Goal: Information Seeking & Learning: Find specific fact

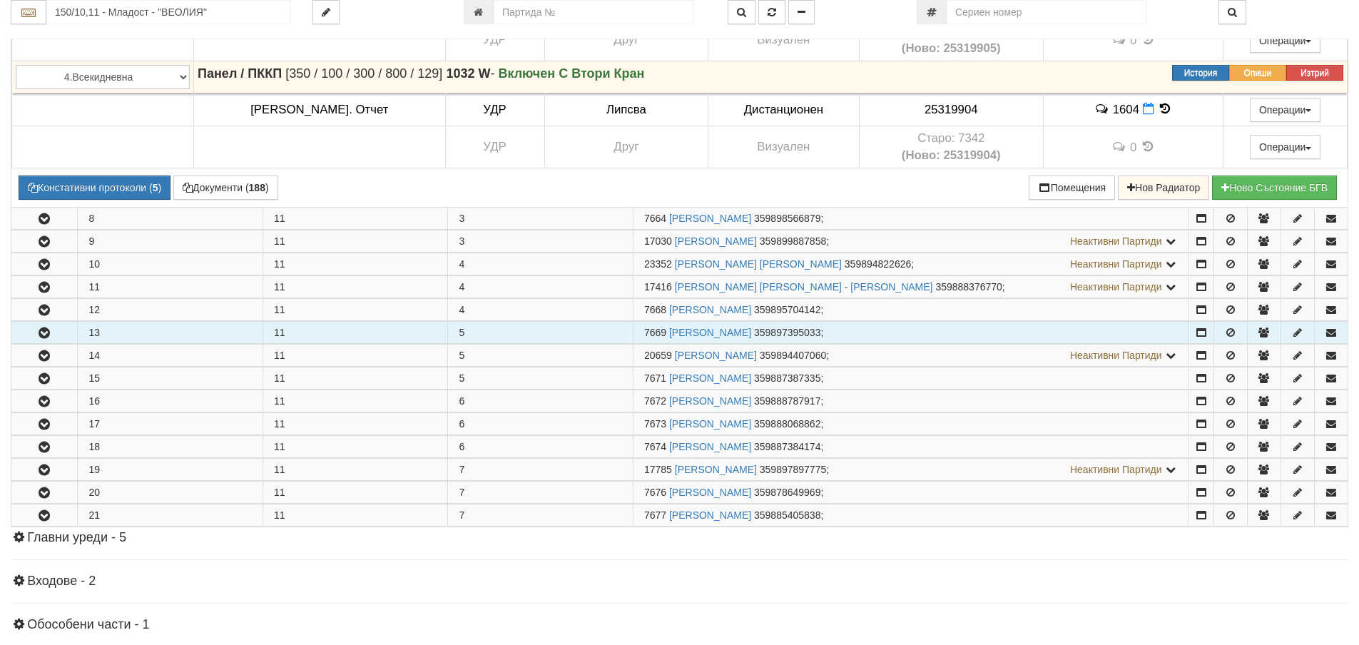
scroll to position [1356, 0]
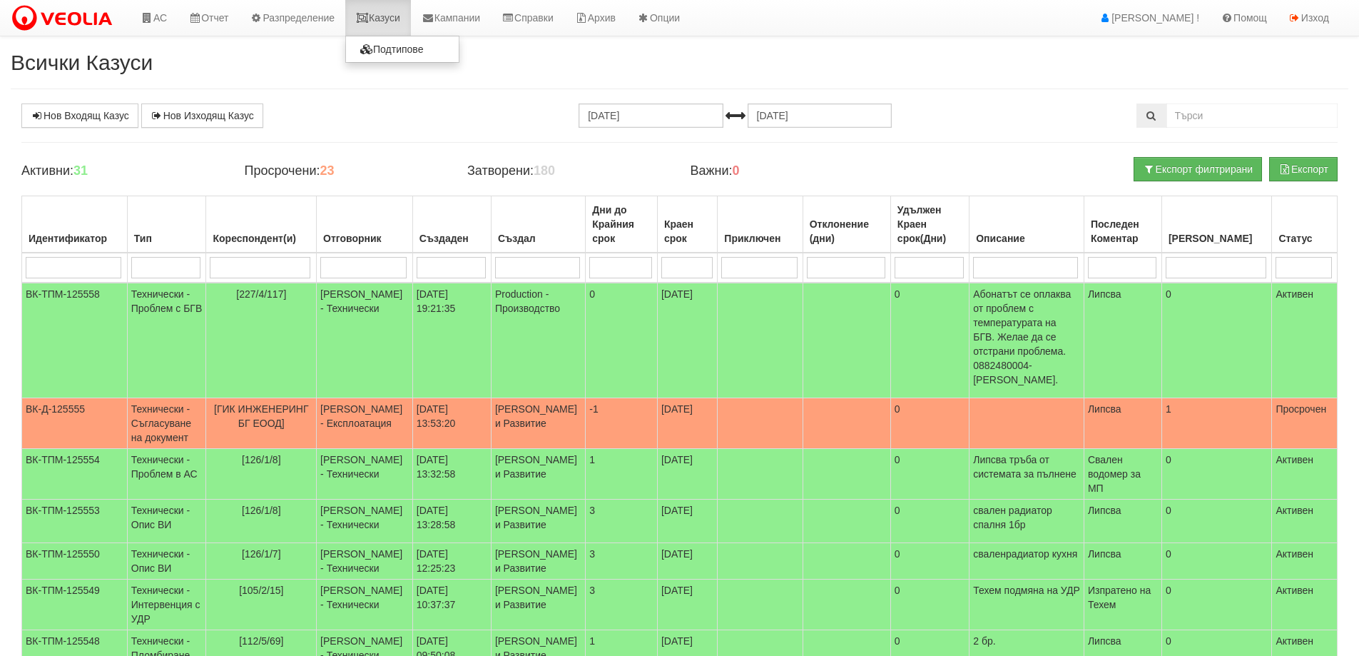
click at [398, 16] on link "Казуси" at bounding box center [378, 18] width 66 height 36
click at [360, 457] on td "[PERSON_NAME] - Технически" at bounding box center [365, 474] width 96 height 51
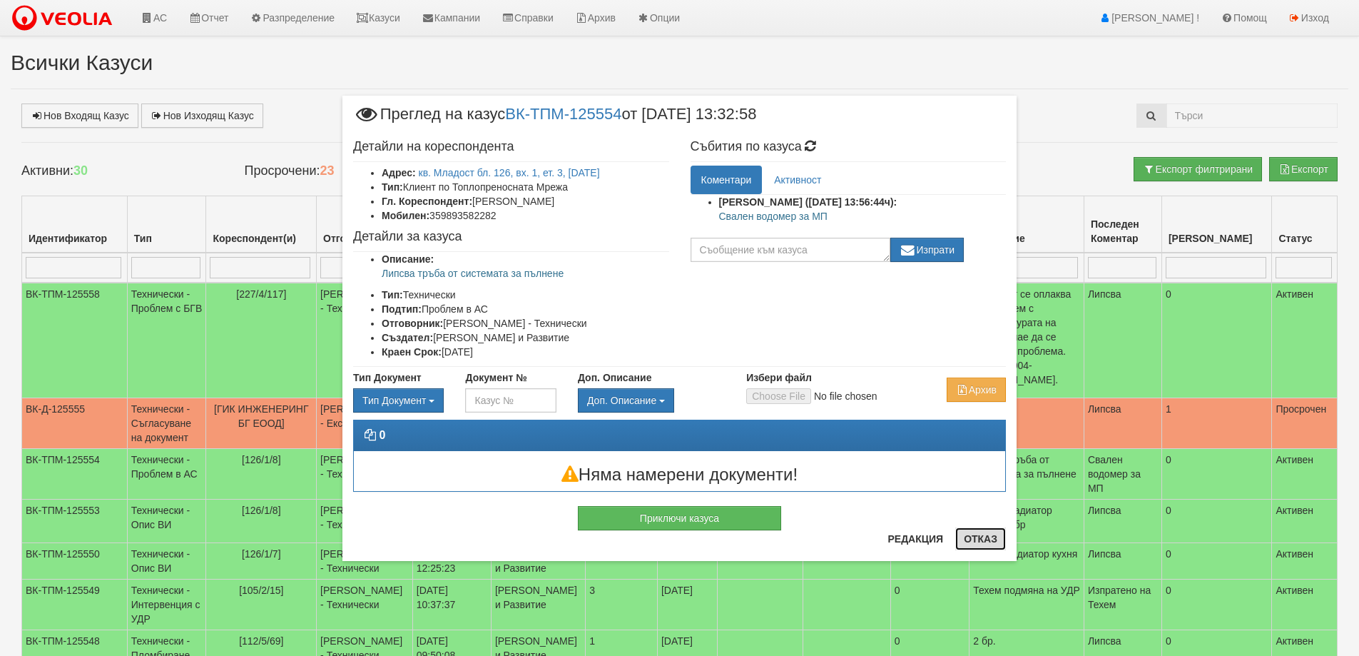
click at [982, 540] on button "Отказ" at bounding box center [980, 538] width 51 height 23
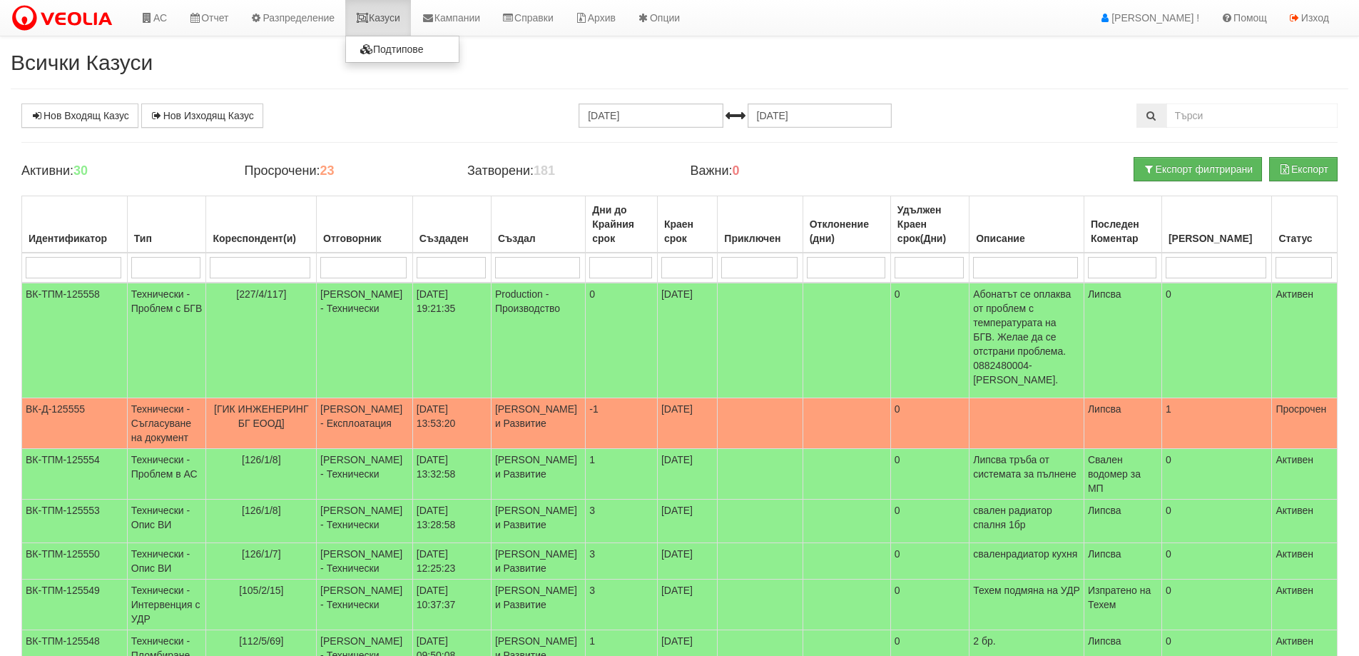
click at [381, 24] on link "Казуси" at bounding box center [378, 18] width 66 height 36
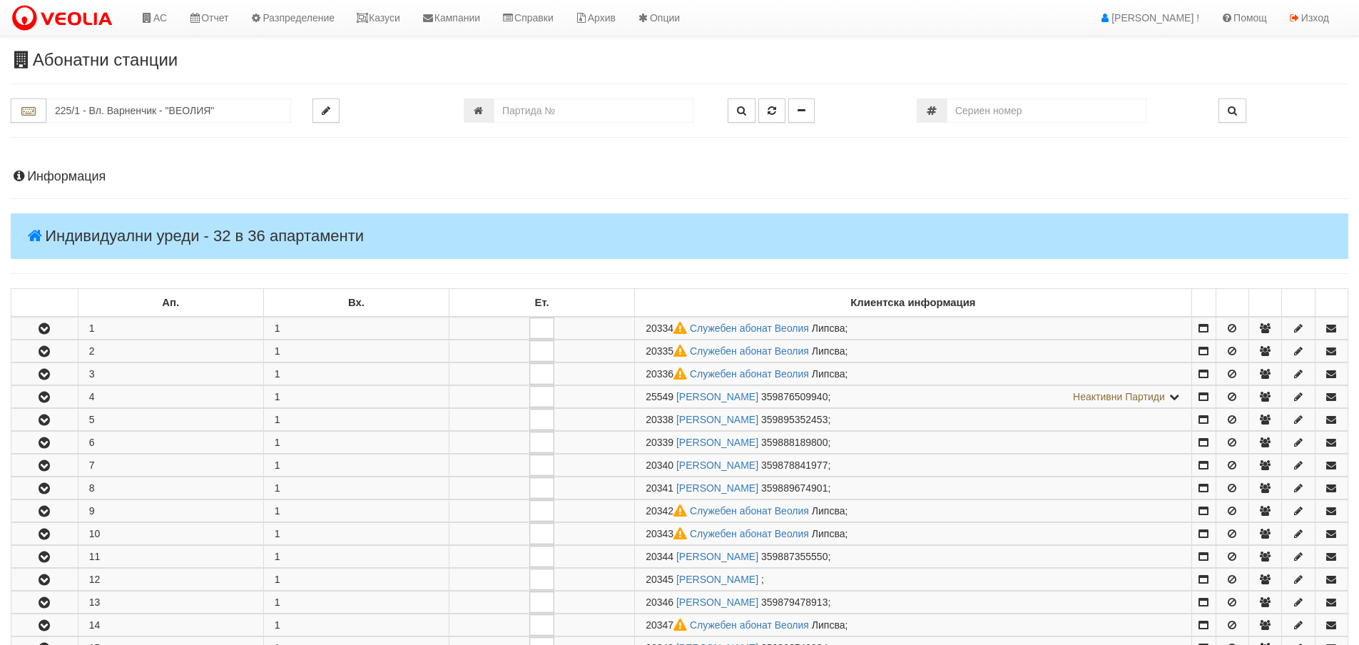
scroll to position [927, 0]
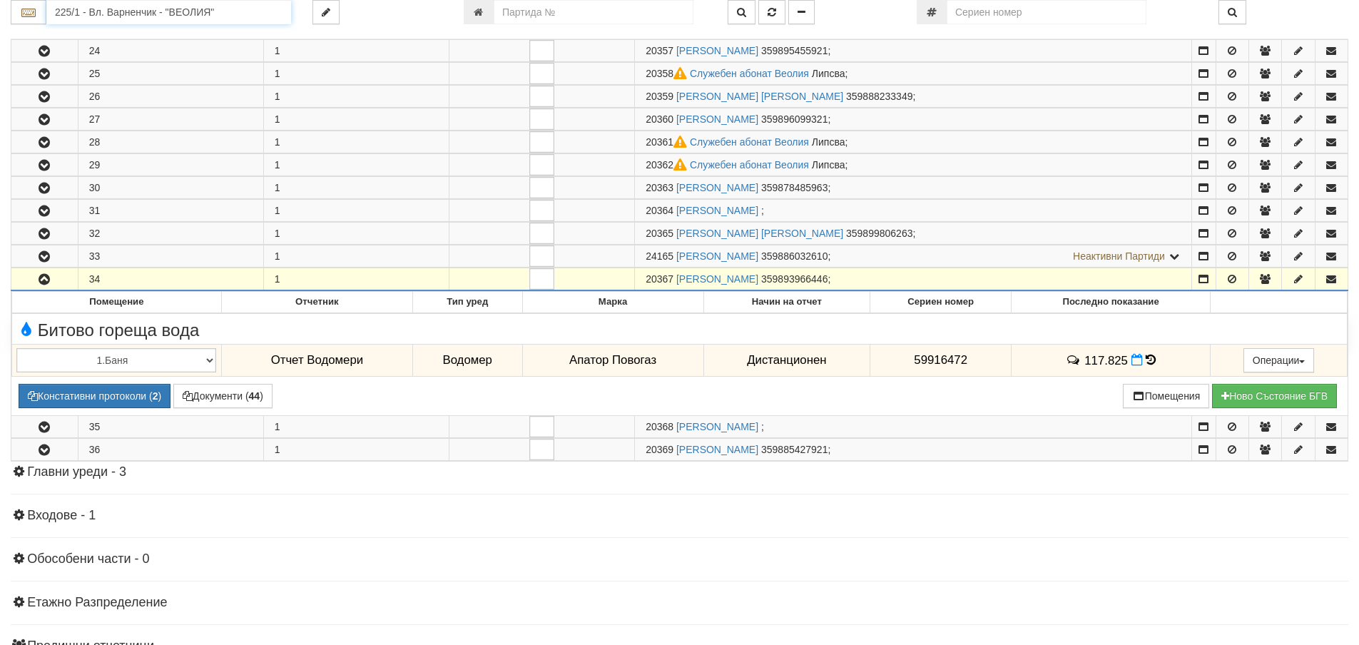
click at [66, 16] on input "225/1 - Вл. Варненчик - "ВЕОЛИЯ"" at bounding box center [168, 12] width 245 height 24
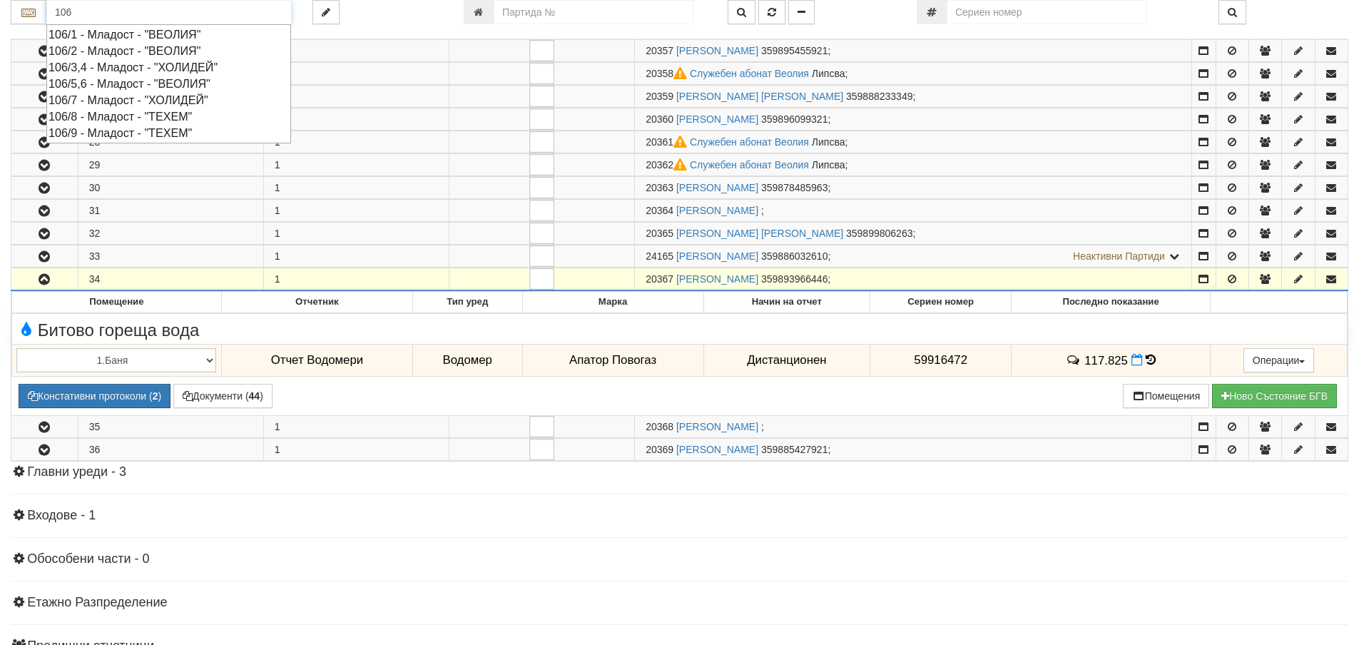
click at [94, 136] on div "106/9 - Младост - "ТЕХЕМ"" at bounding box center [169, 133] width 240 height 16
type input "106/9 - Младост - "ТЕХЕМ""
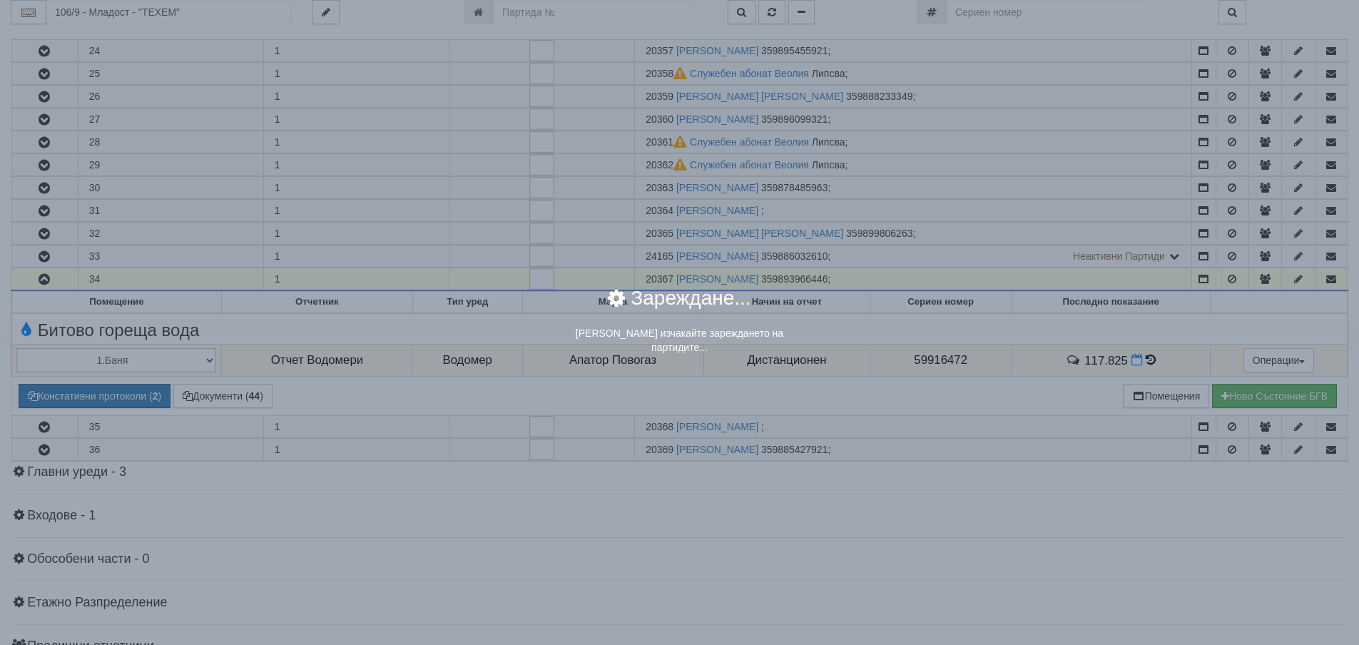
scroll to position [0, 0]
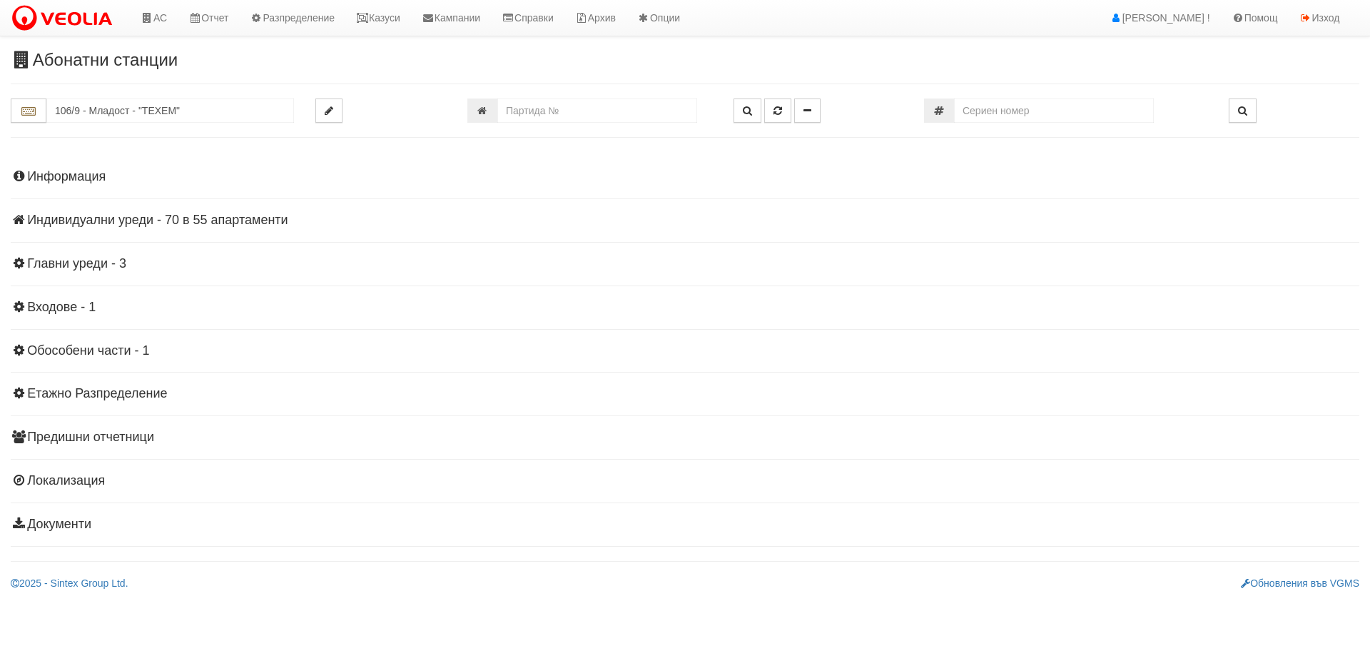
click at [121, 217] on h4 "Индивидуални уреди - 70 в 55 апартаменти" at bounding box center [685, 220] width 1348 height 14
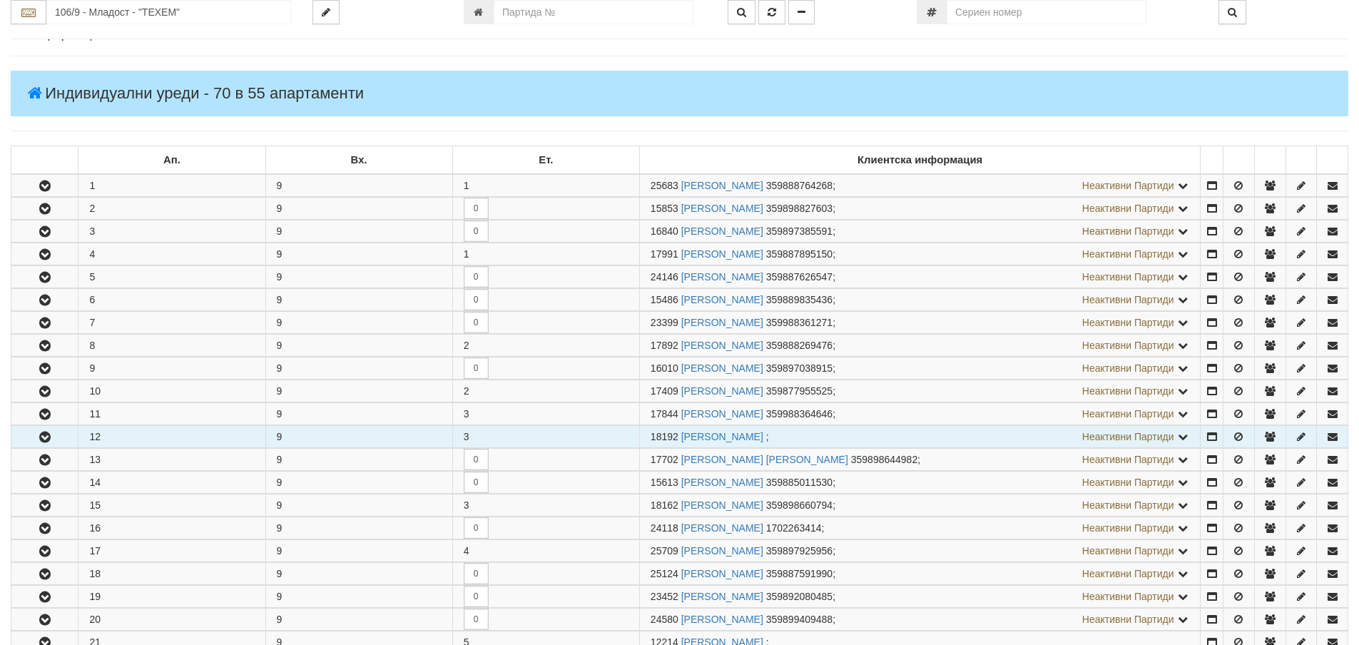
scroll to position [214, 0]
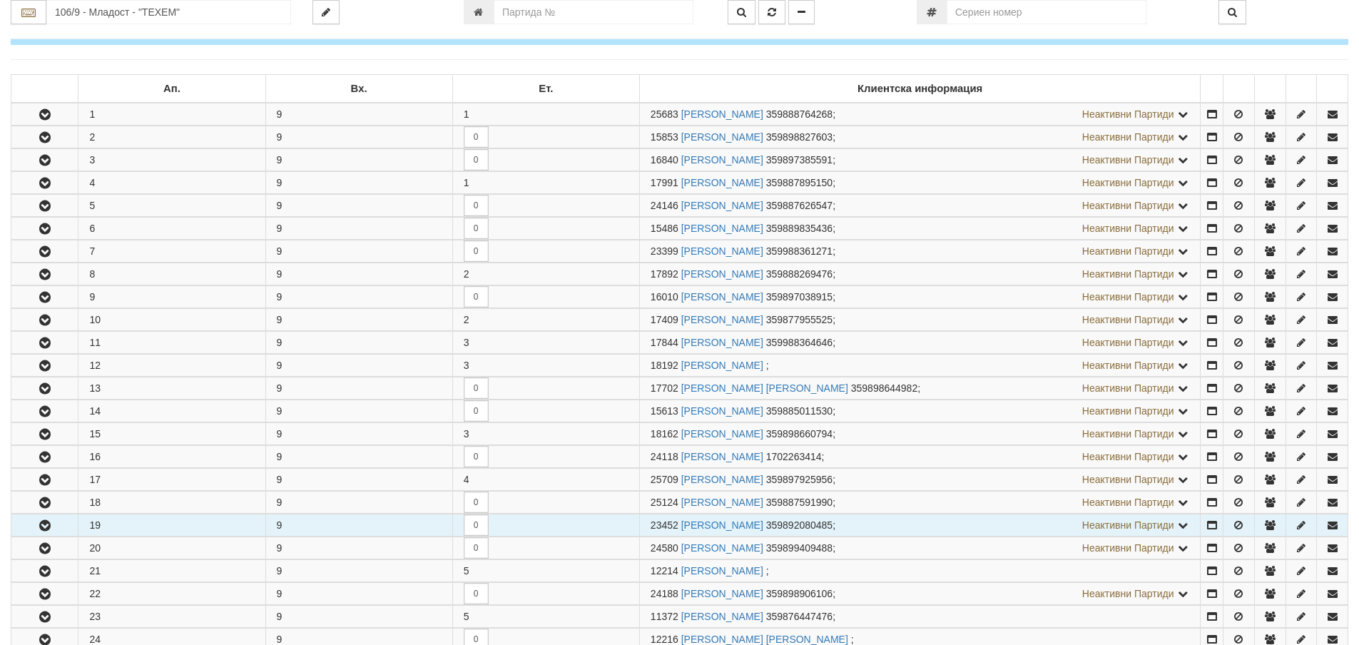
click at [48, 528] on icon "button" at bounding box center [44, 526] width 17 height 10
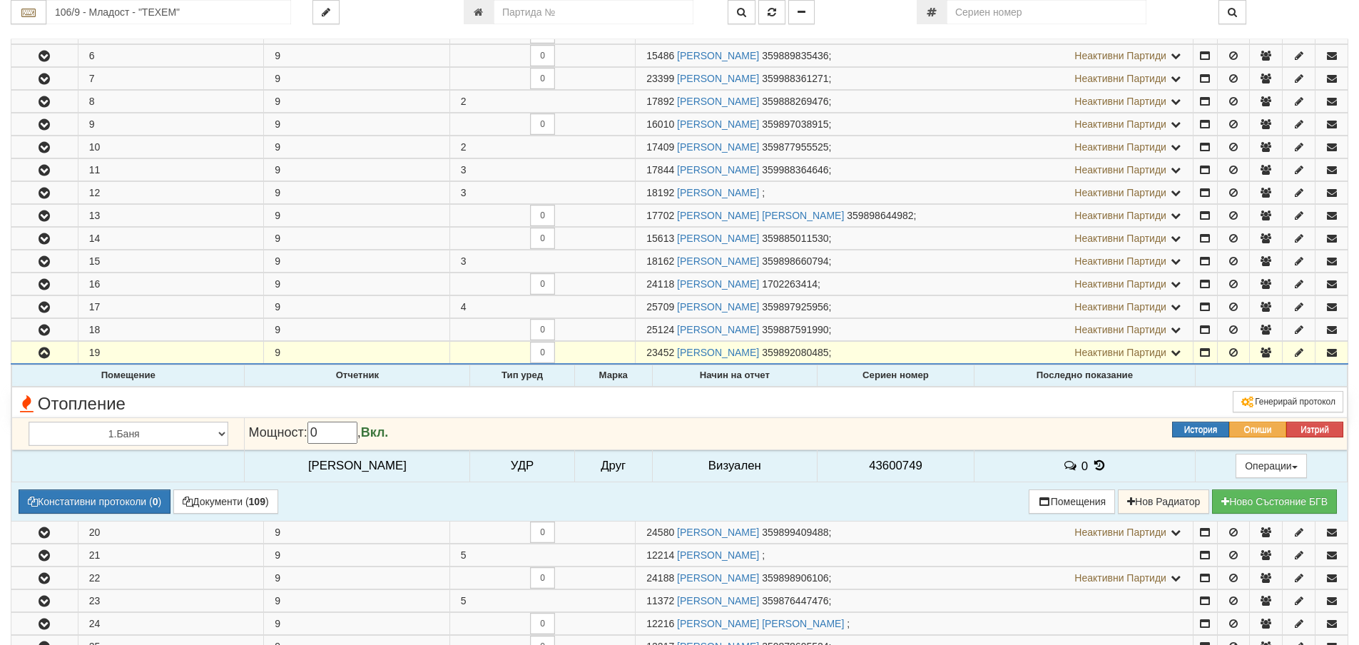
scroll to position [428, 0]
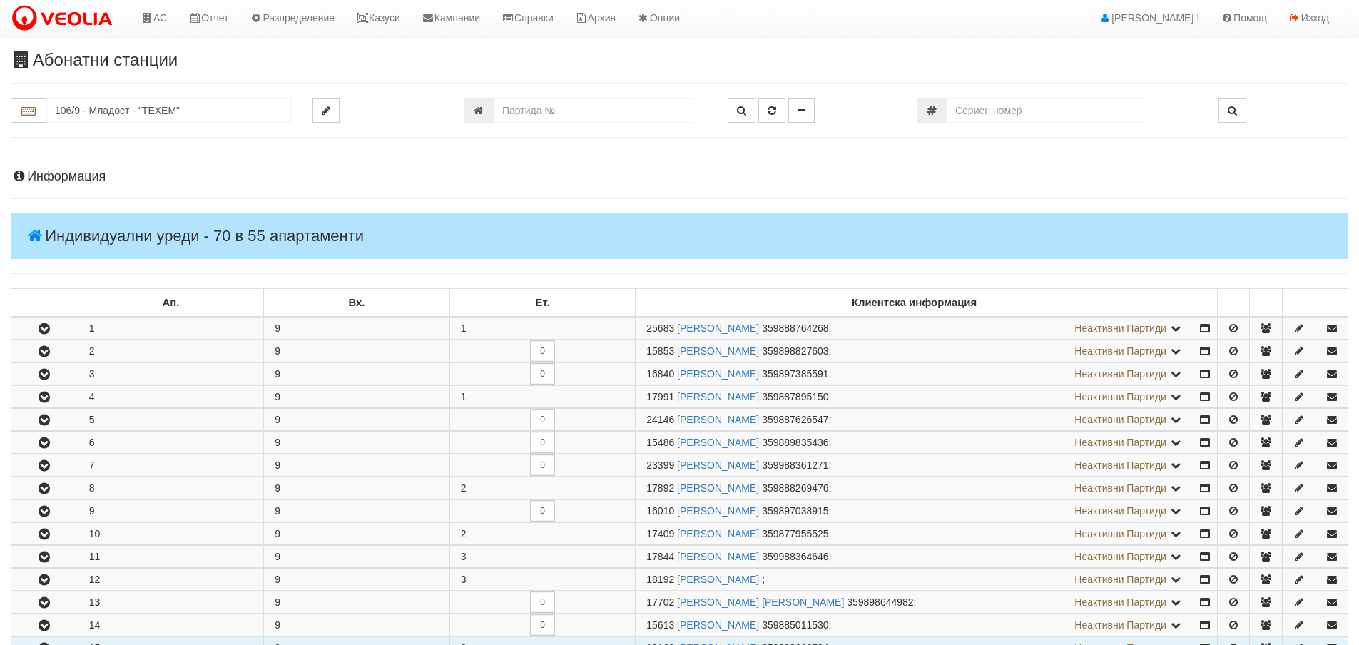
scroll to position [428, 0]
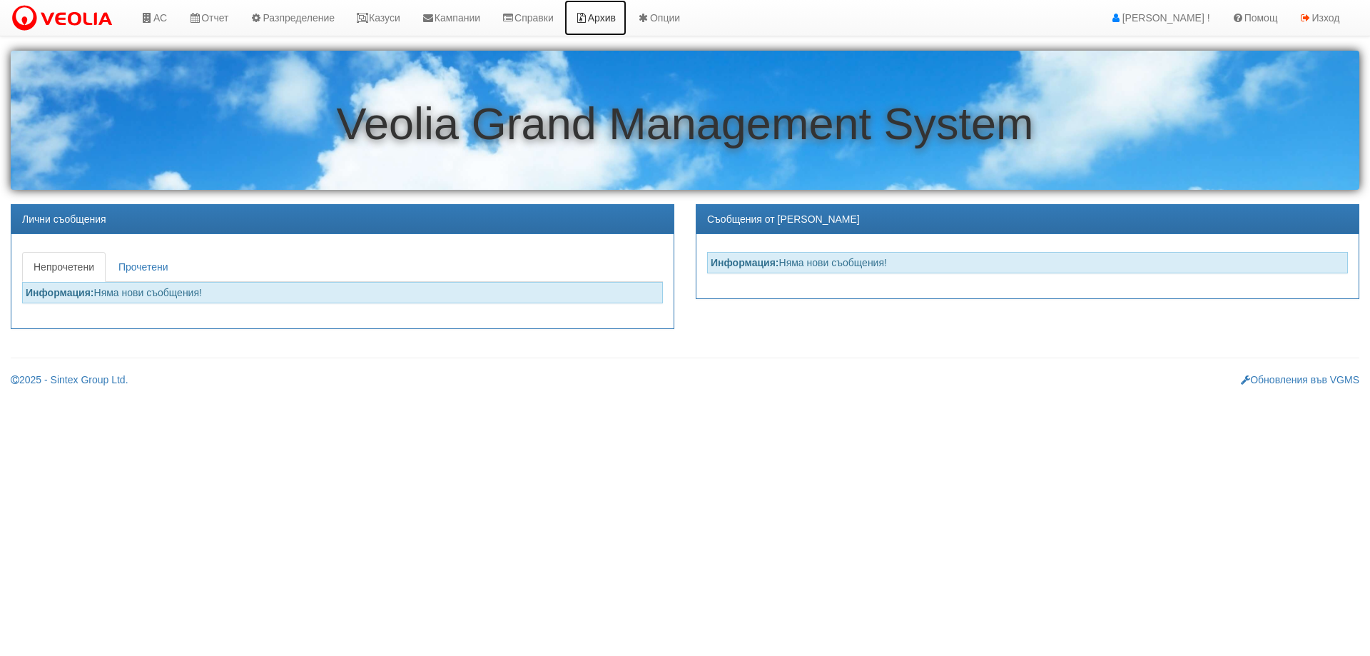
click at [624, 16] on link "Архив" at bounding box center [595, 18] width 62 height 36
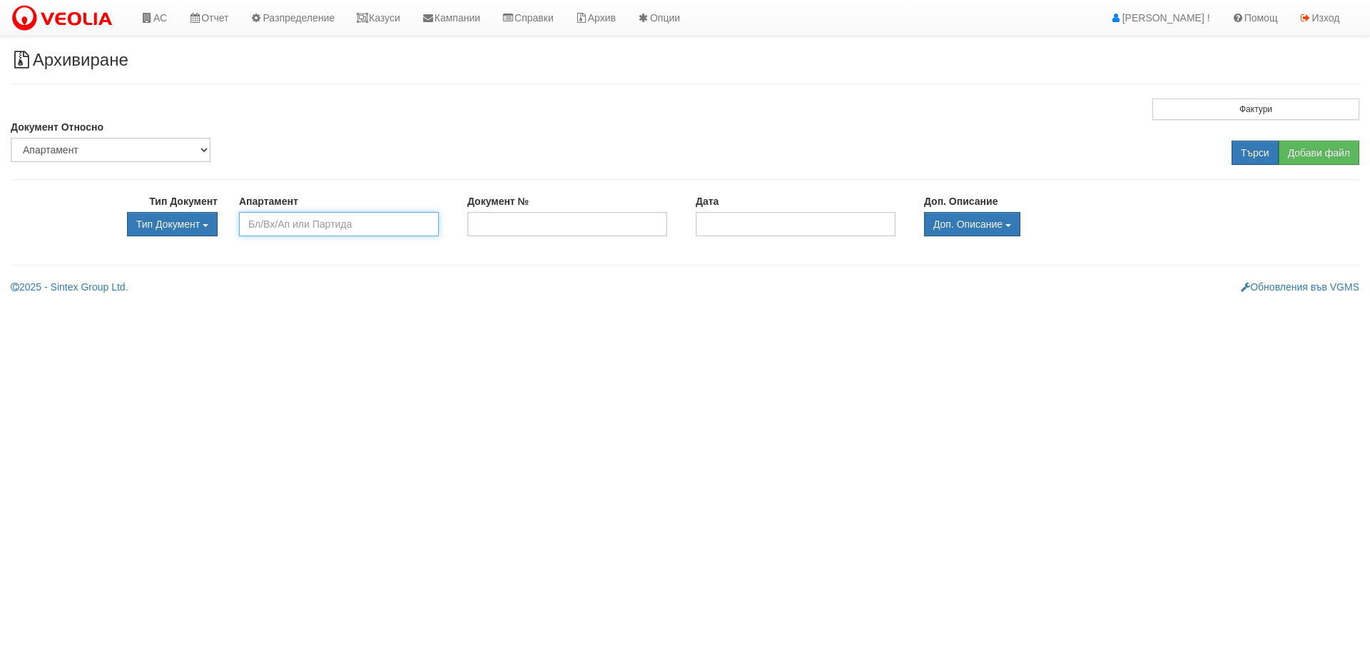
click at [273, 220] on input "text" at bounding box center [339, 224] width 200 height 24
click at [297, 248] on div "129/5/114" at bounding box center [338, 247] width 197 height 18
type input "129/5/114"
click at [1256, 149] on input "Търси" at bounding box center [1254, 153] width 47 height 24
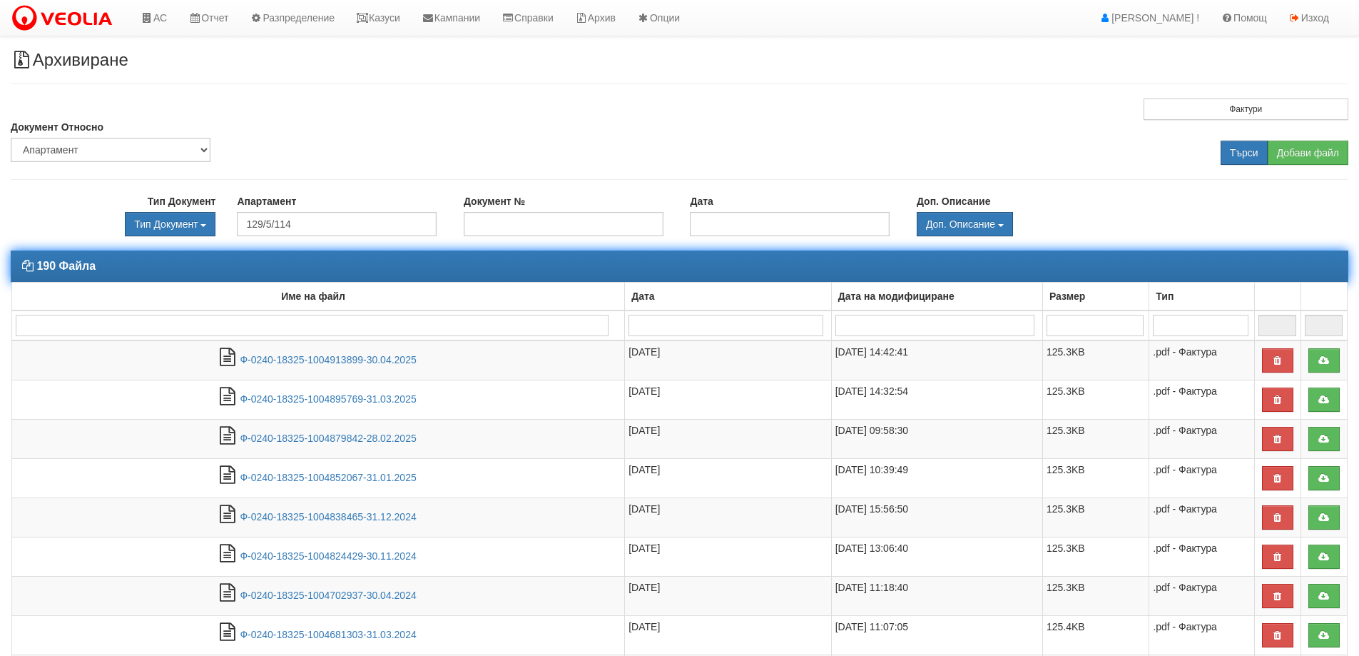
click at [31, 324] on input "search" at bounding box center [312, 325] width 593 height 21
type input "з"
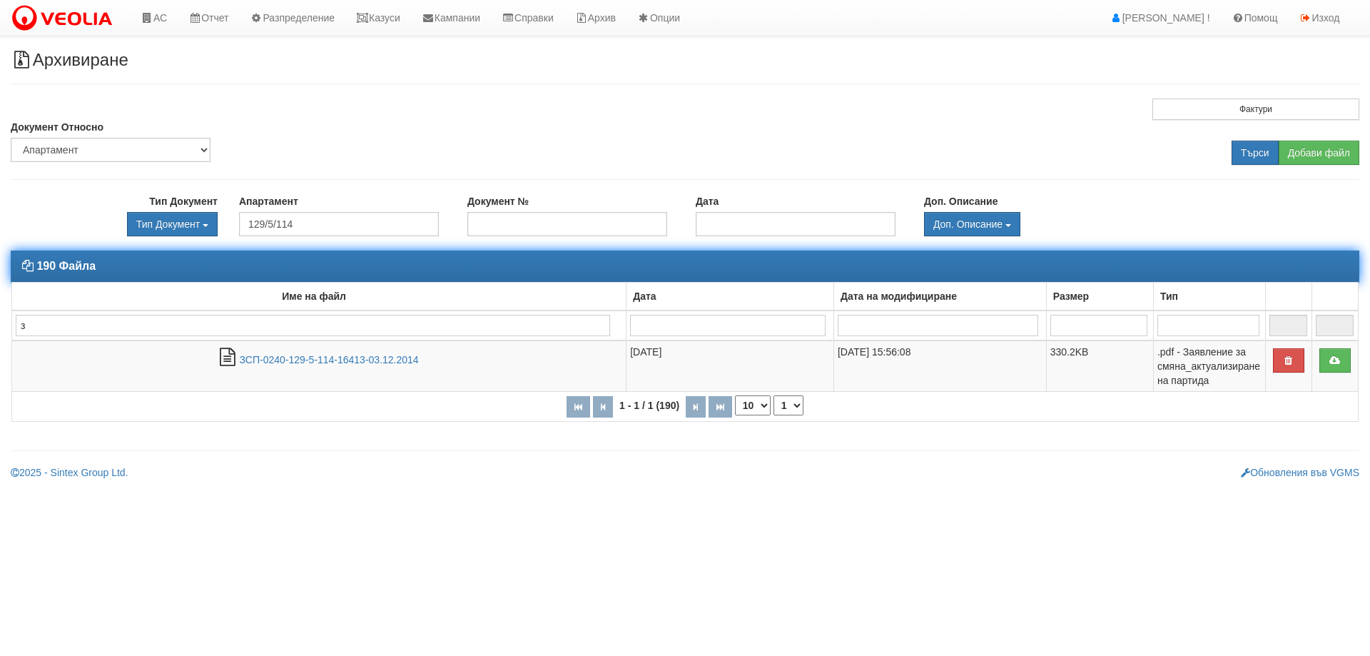
type input "зс"
type input "зсп"
type input "зс"
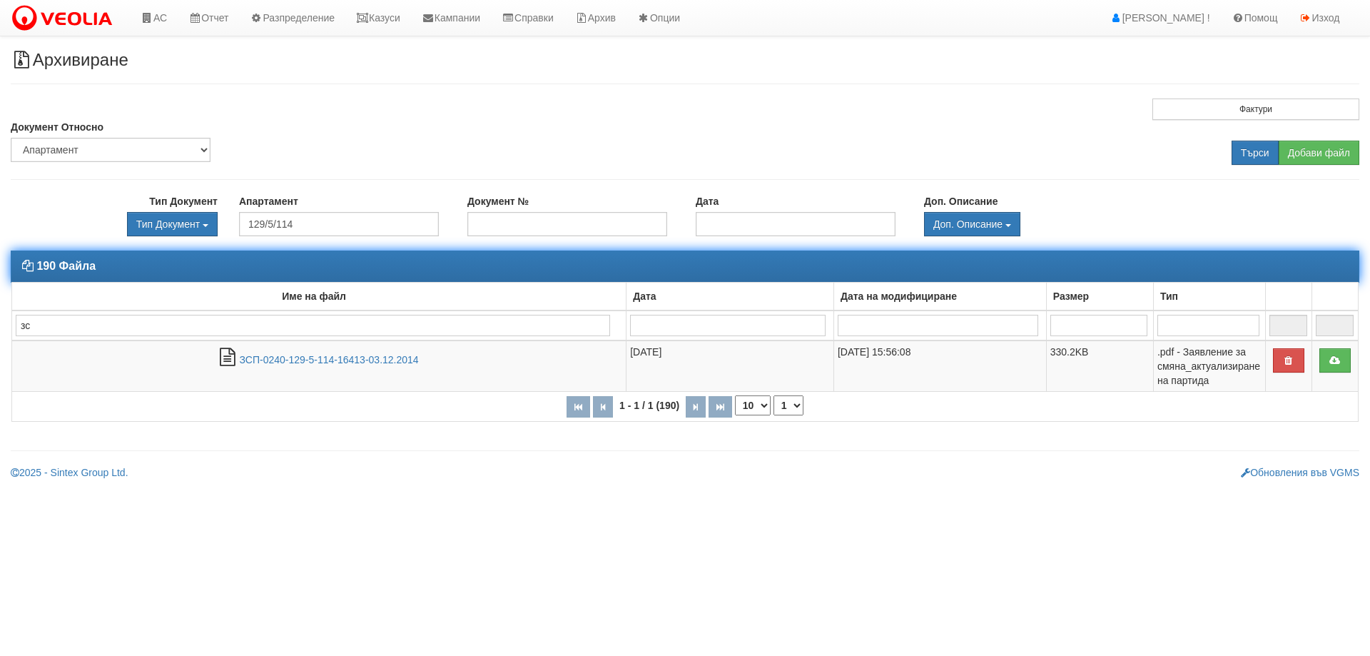
type input "зс"
type input "зсз"
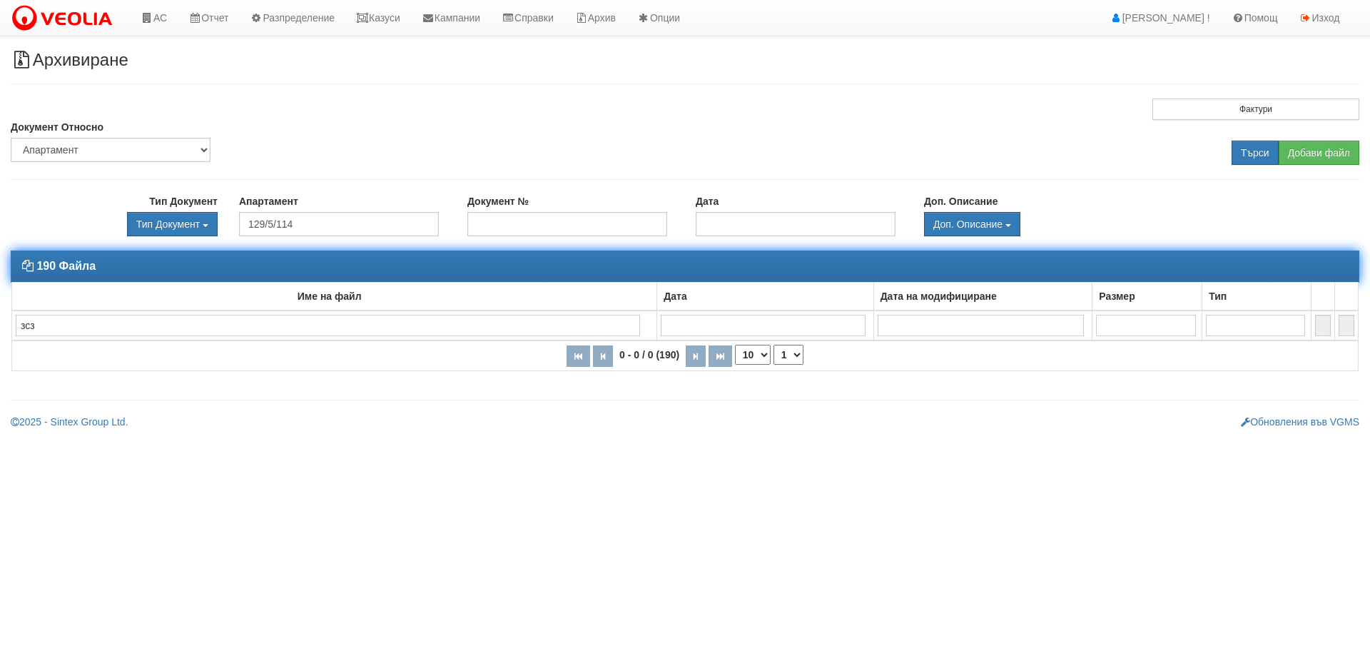
type input "зс"
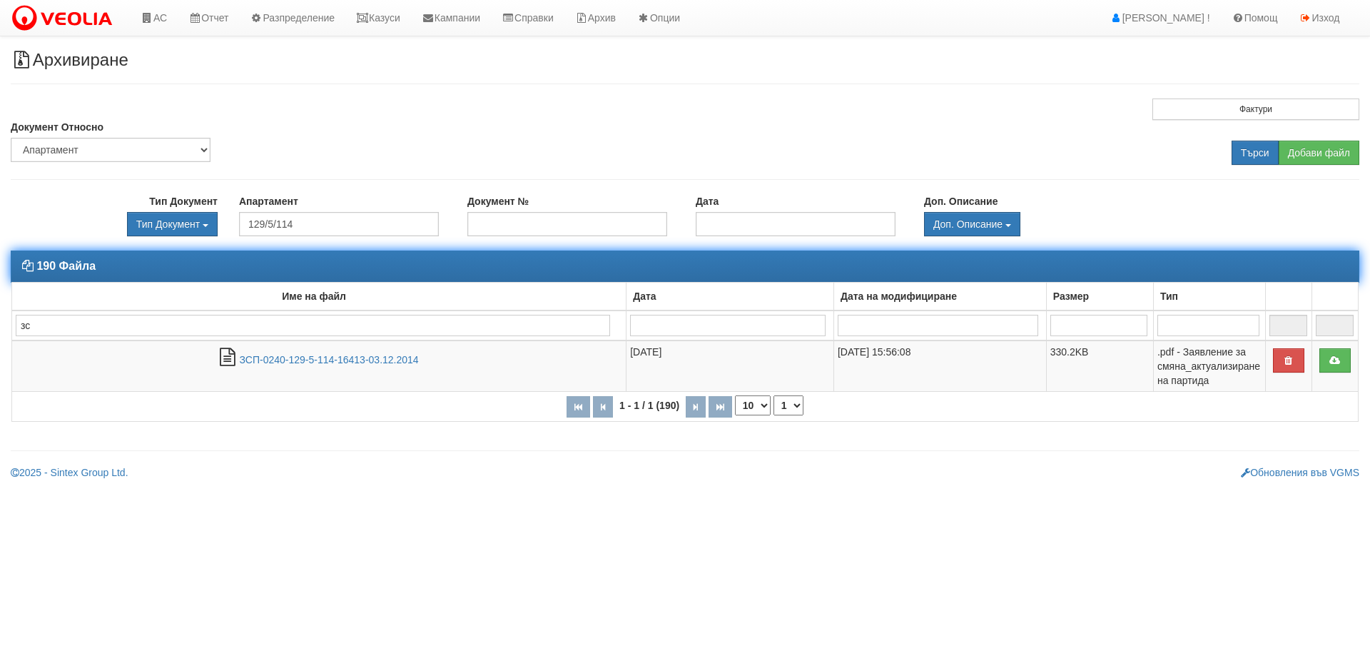
type input "зсп"
click at [286, 357] on link "ЗСП-0240-129-5-114-16413-03.12.2014" at bounding box center [329, 359] width 179 height 11
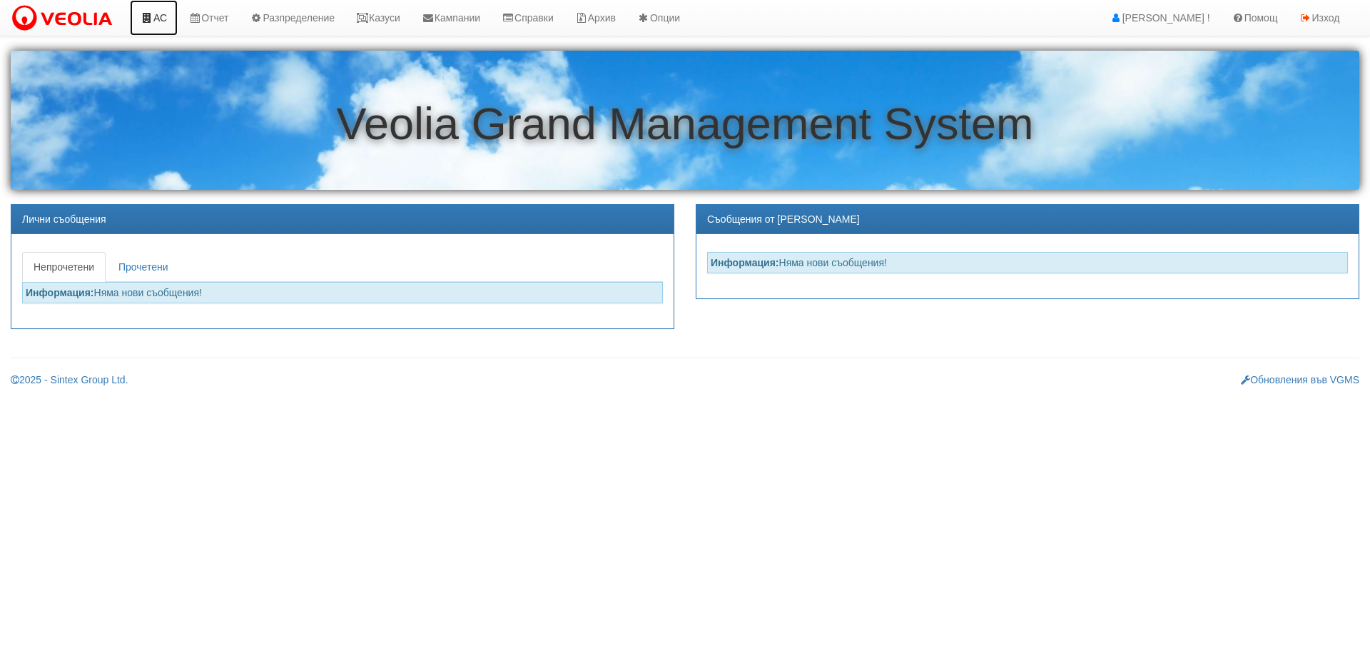
click at [155, 14] on link "АС" at bounding box center [154, 18] width 48 height 36
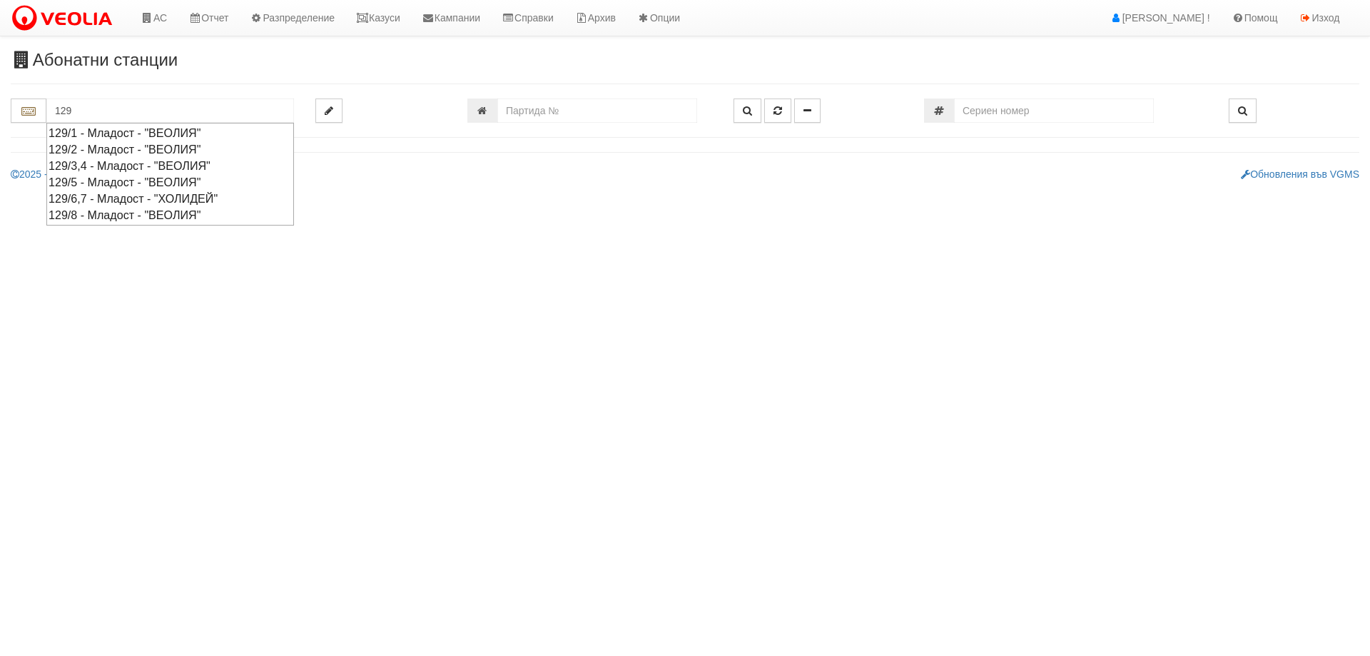
click at [115, 181] on div "129/5 - Младост - "ВЕОЛИЯ"" at bounding box center [170, 182] width 243 height 16
type input "129/5 - Младост - "ВЕОЛИЯ""
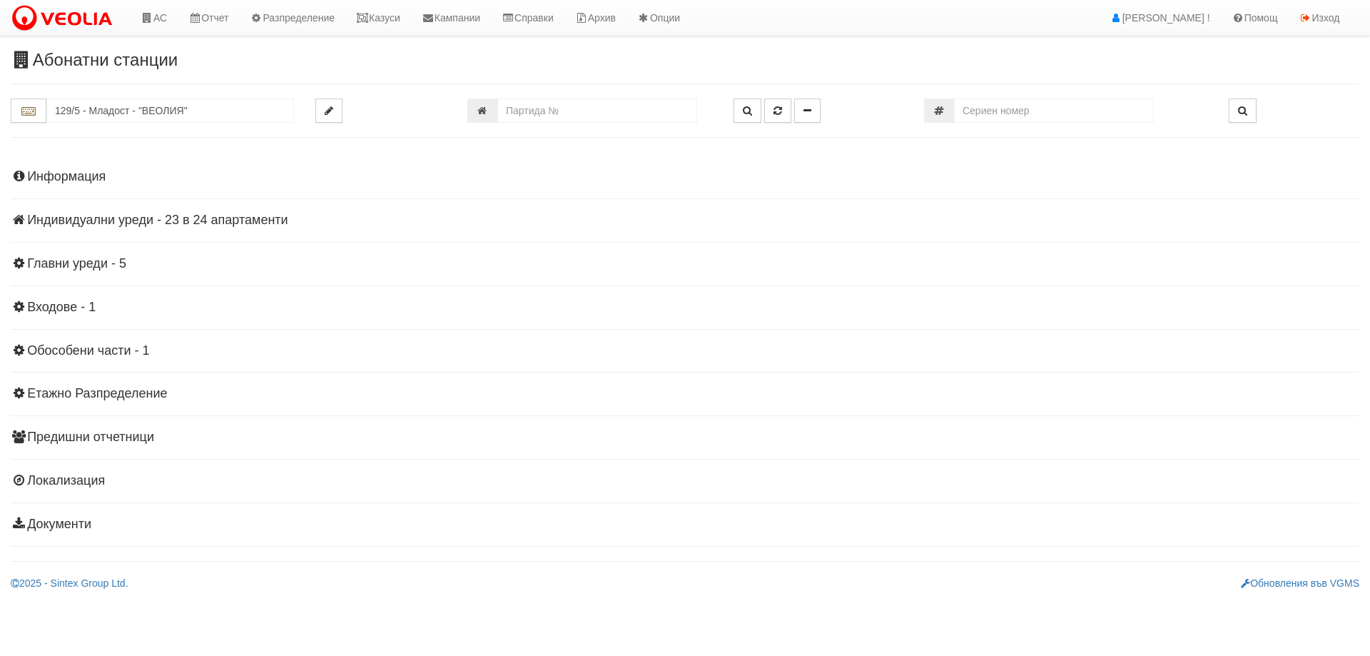
click at [49, 176] on h4 "Информация" at bounding box center [685, 177] width 1348 height 14
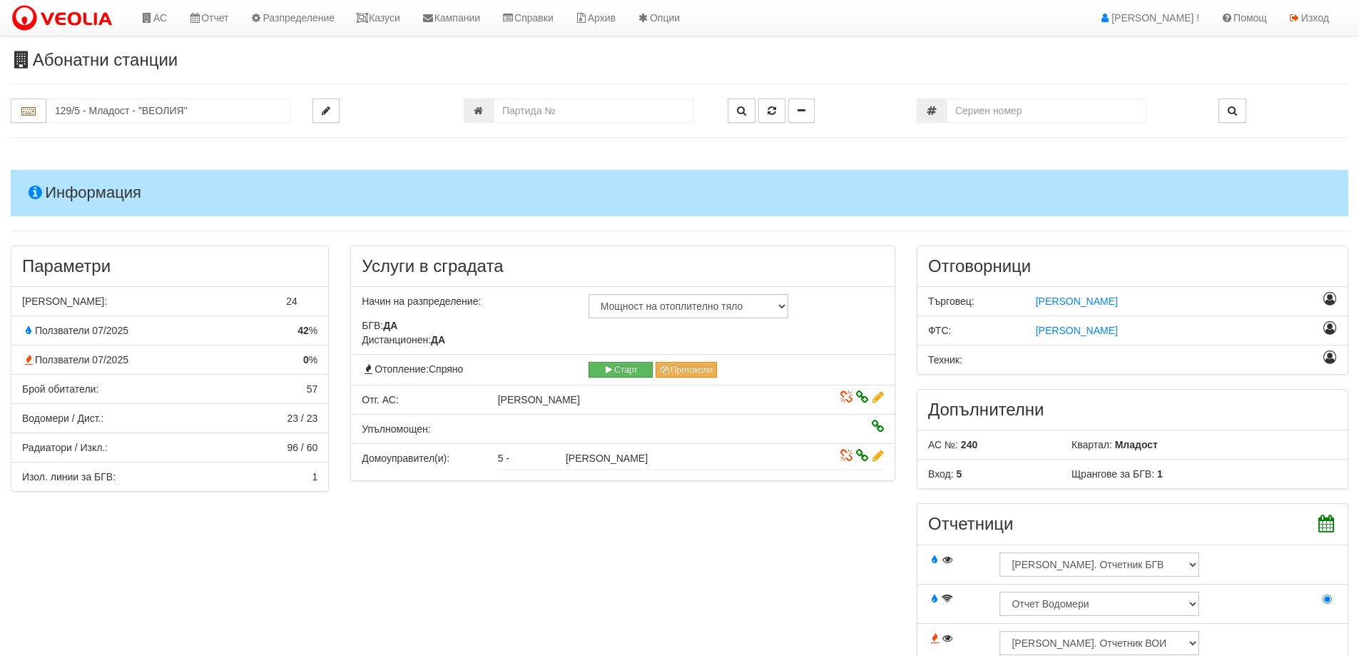
click at [49, 185] on h4 "Информация" at bounding box center [680, 193] width 1338 height 46
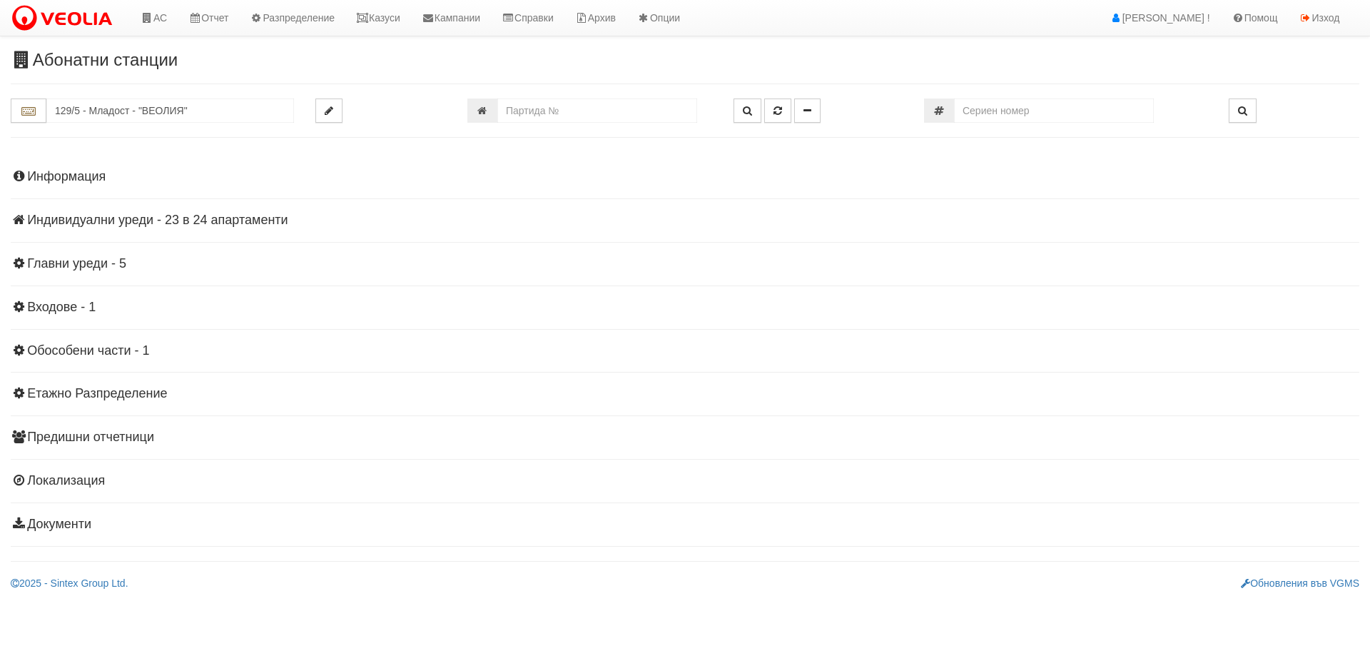
click at [73, 218] on h4 "Индивидуални уреди - 23 в 24 апартаменти" at bounding box center [685, 220] width 1348 height 14
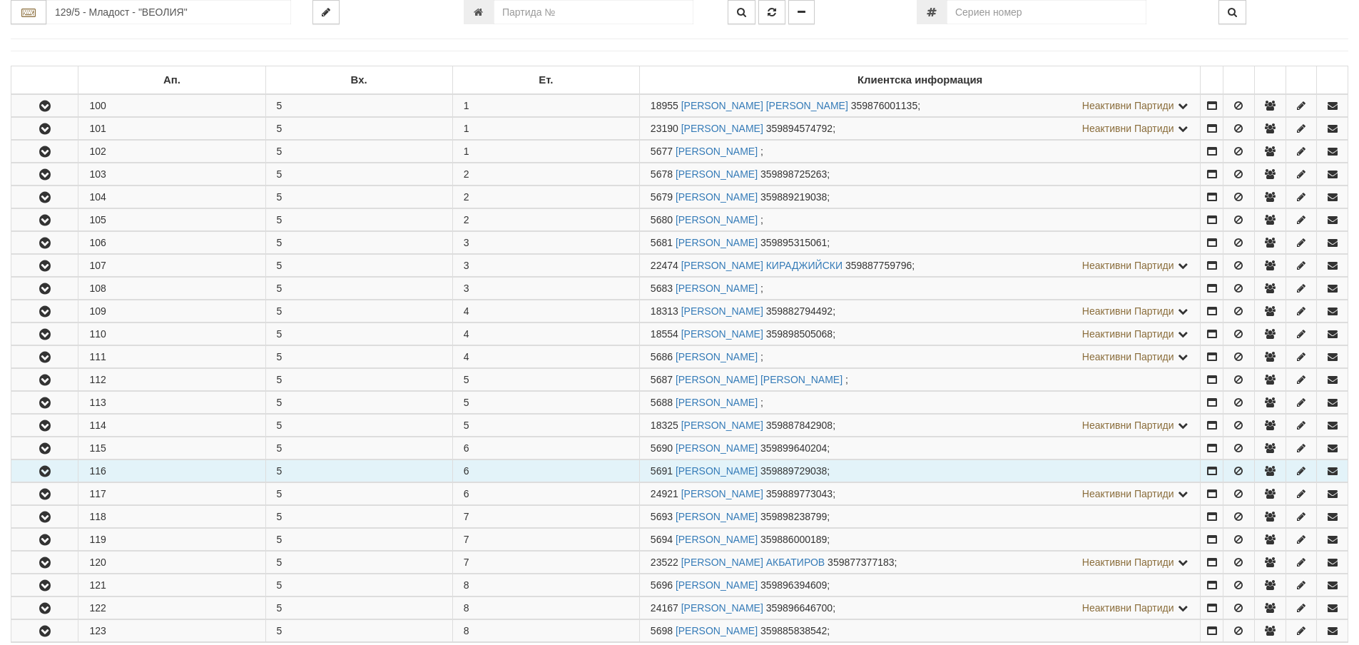
scroll to position [285, 0]
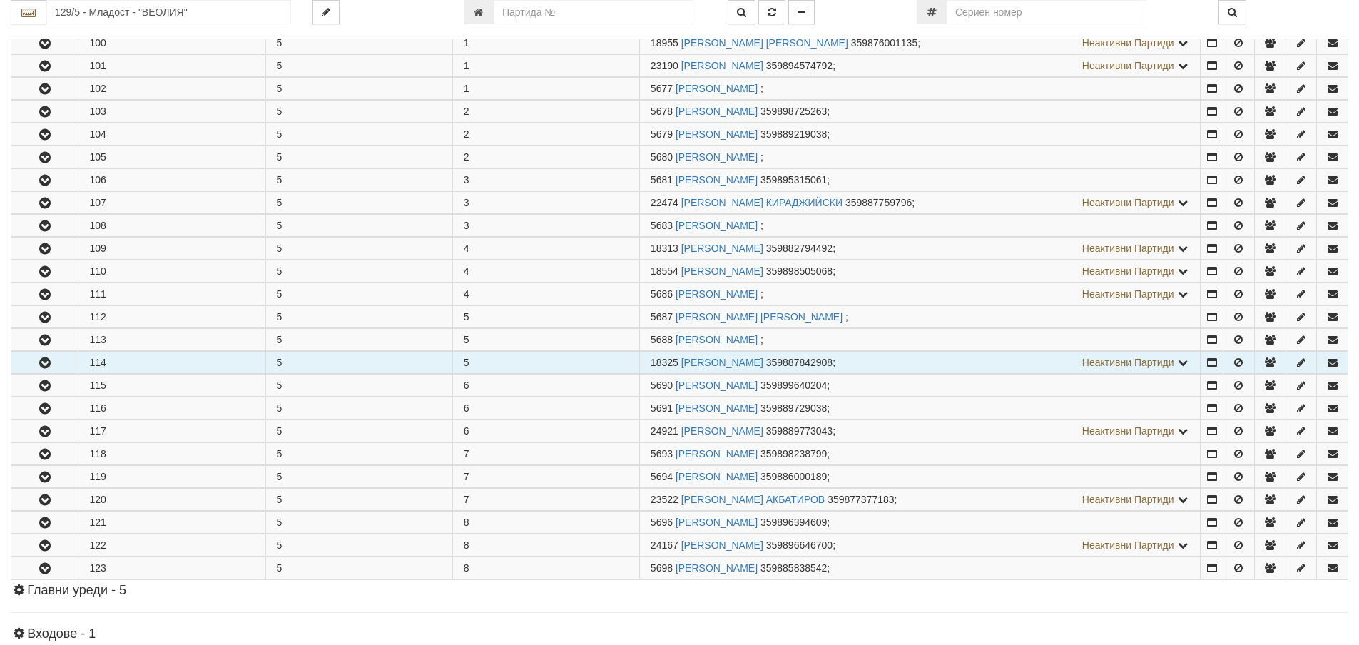
click at [45, 365] on icon "button" at bounding box center [44, 363] width 17 height 10
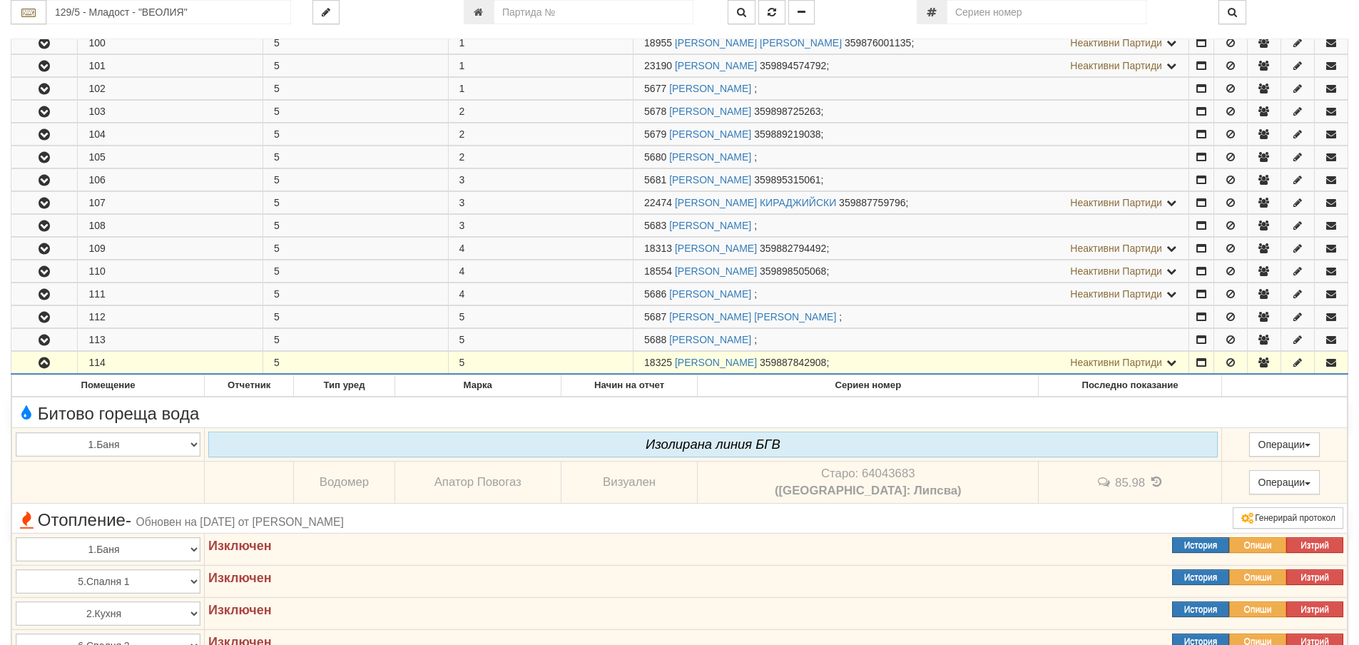
click at [1116, 364] on span "Неактивни Партиди" at bounding box center [1116, 362] width 92 height 11
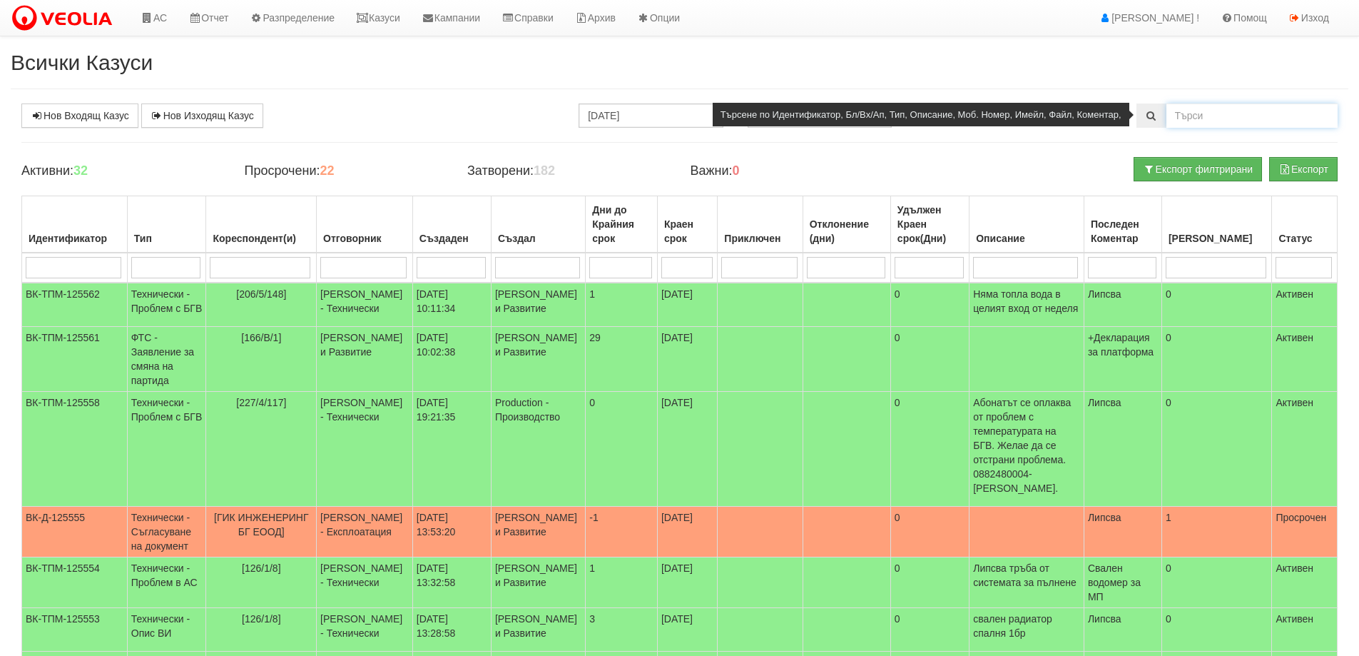
click at [1184, 116] on input "text" at bounding box center [1251, 115] width 171 height 24
type input "18325"
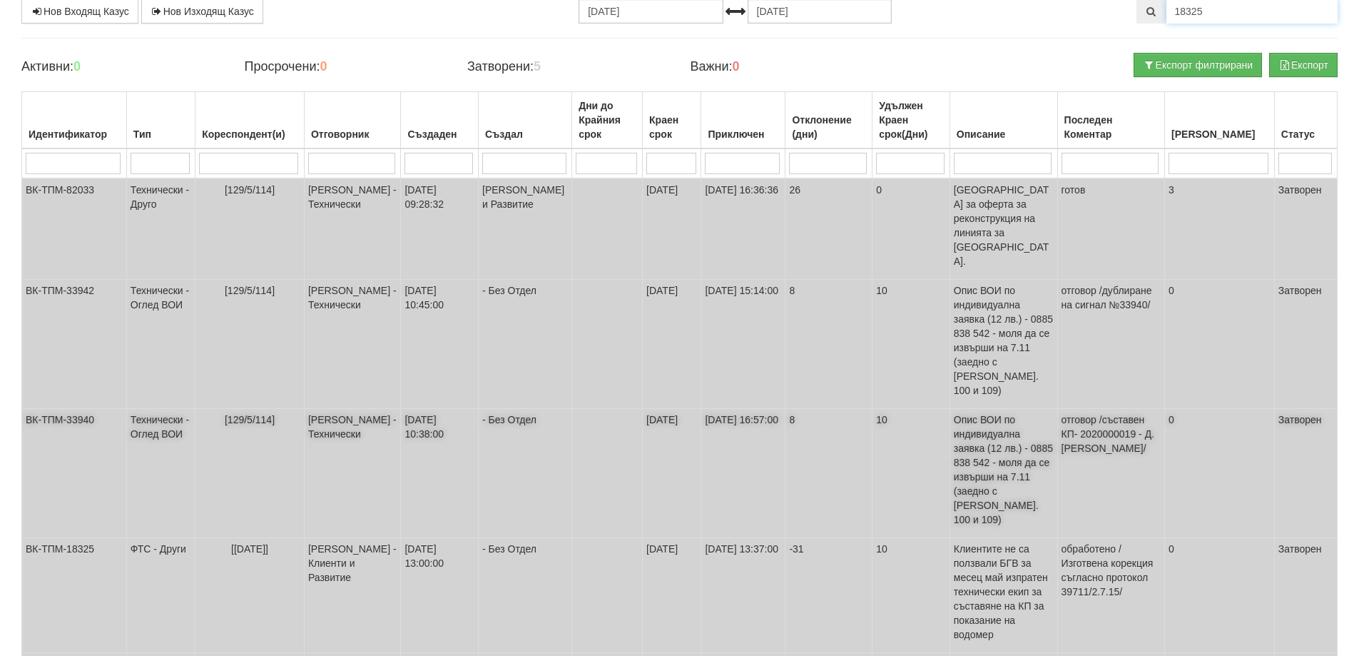
scroll to position [114, 0]
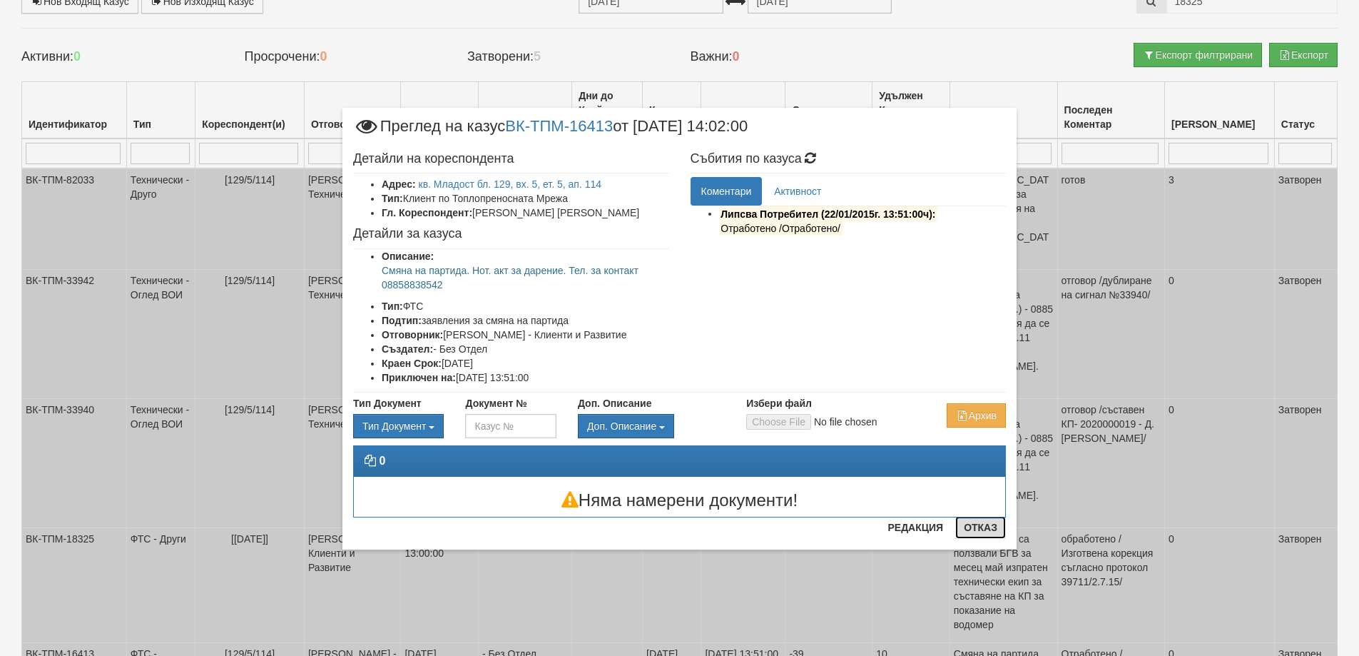
click at [978, 530] on button "Отказ" at bounding box center [980, 527] width 51 height 23
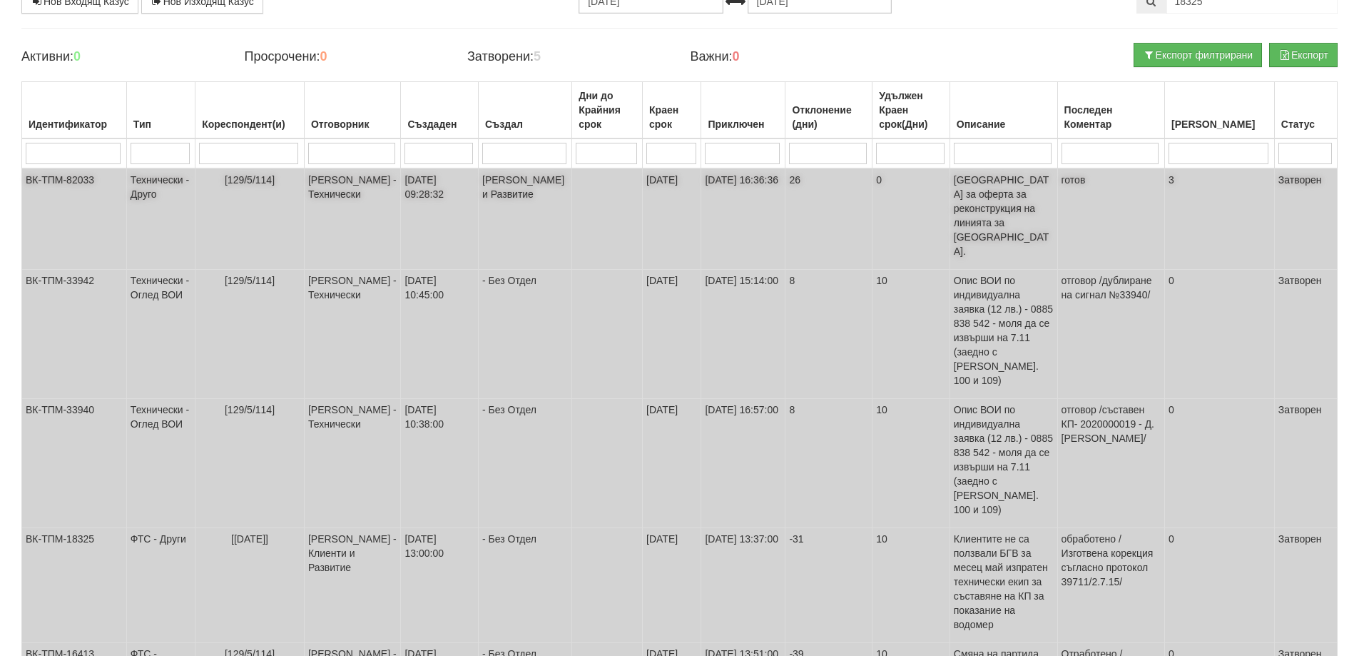
click at [154, 181] on td "Технически - Друго" at bounding box center [160, 218] width 68 height 101
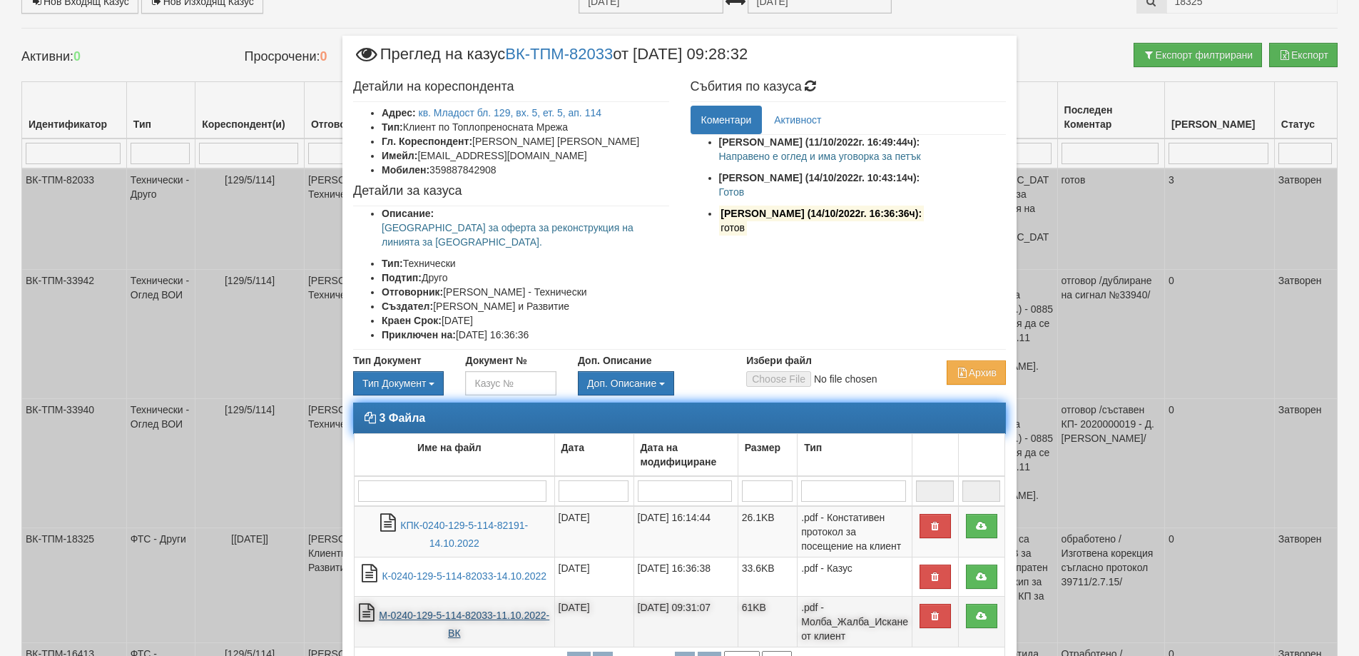
click at [459, 614] on link "М-0240-129-5-114-82033-11.10.2022-ВК" at bounding box center [464, 623] width 171 height 29
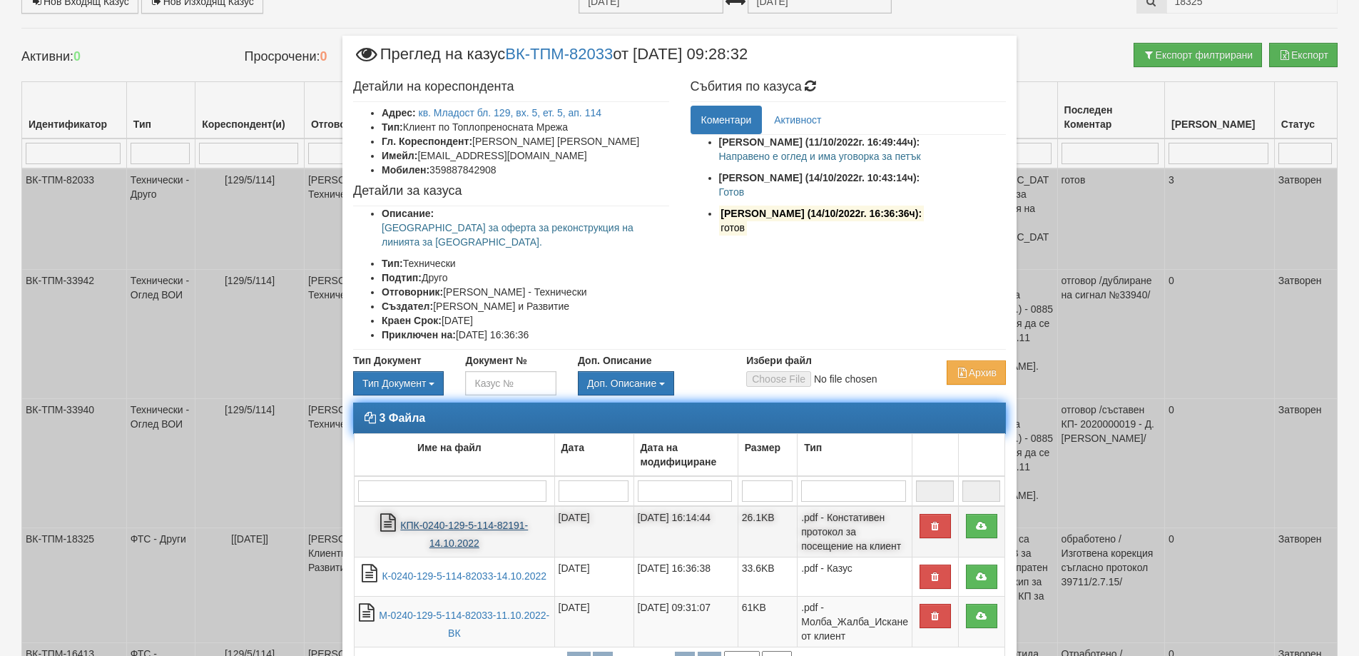
click at [440, 519] on link "КПК-0240-129-5-114-82191-14.10.2022" at bounding box center [464, 533] width 128 height 29
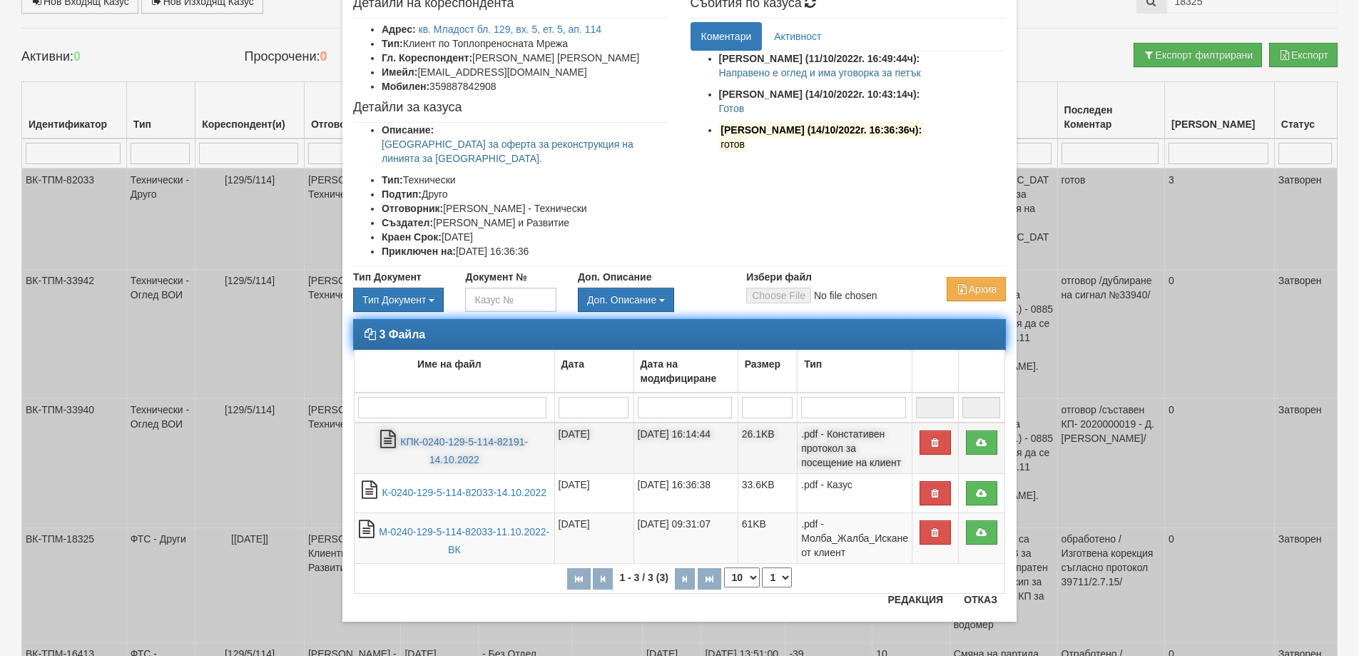
scroll to position [85, 0]
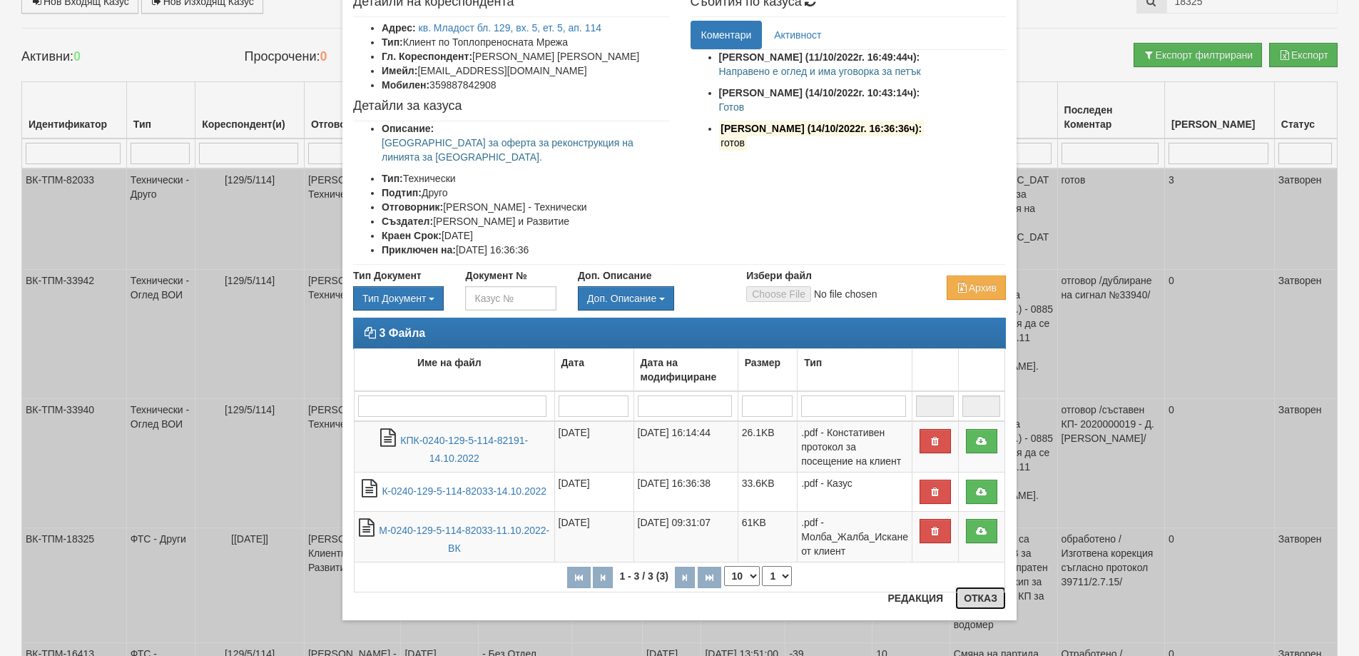
click at [980, 595] on button "Отказ" at bounding box center [980, 597] width 51 height 23
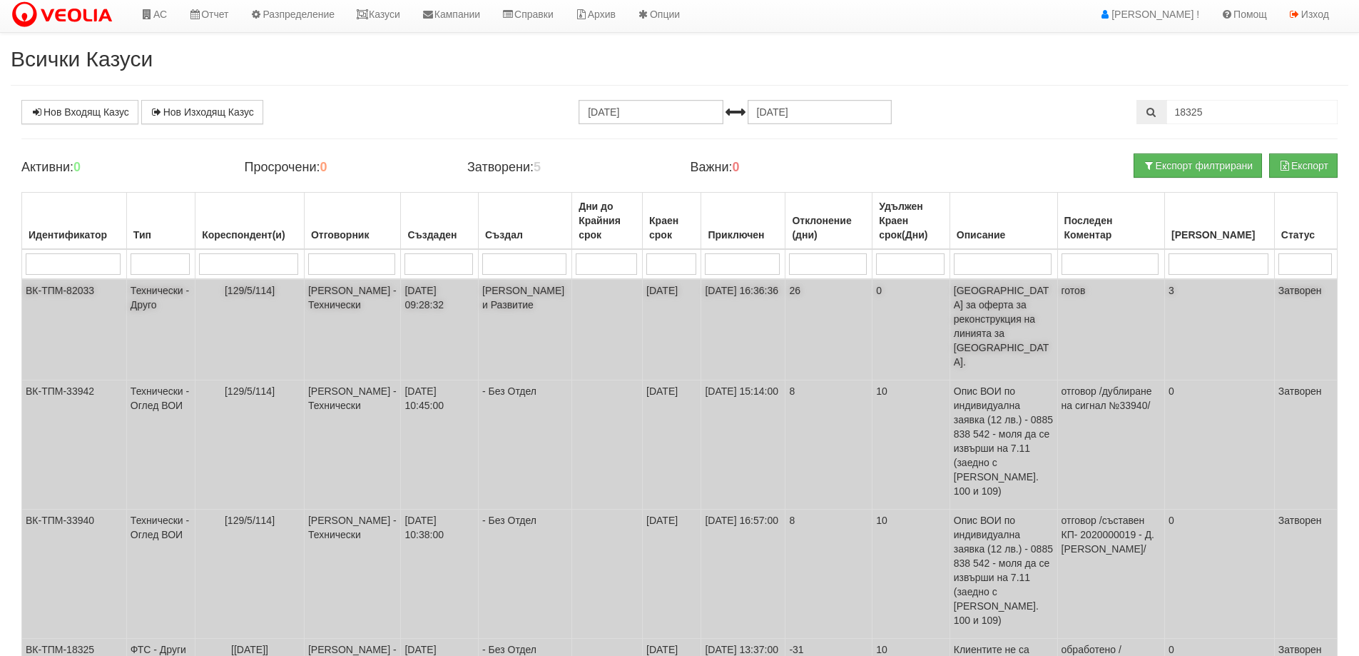
scroll to position [0, 0]
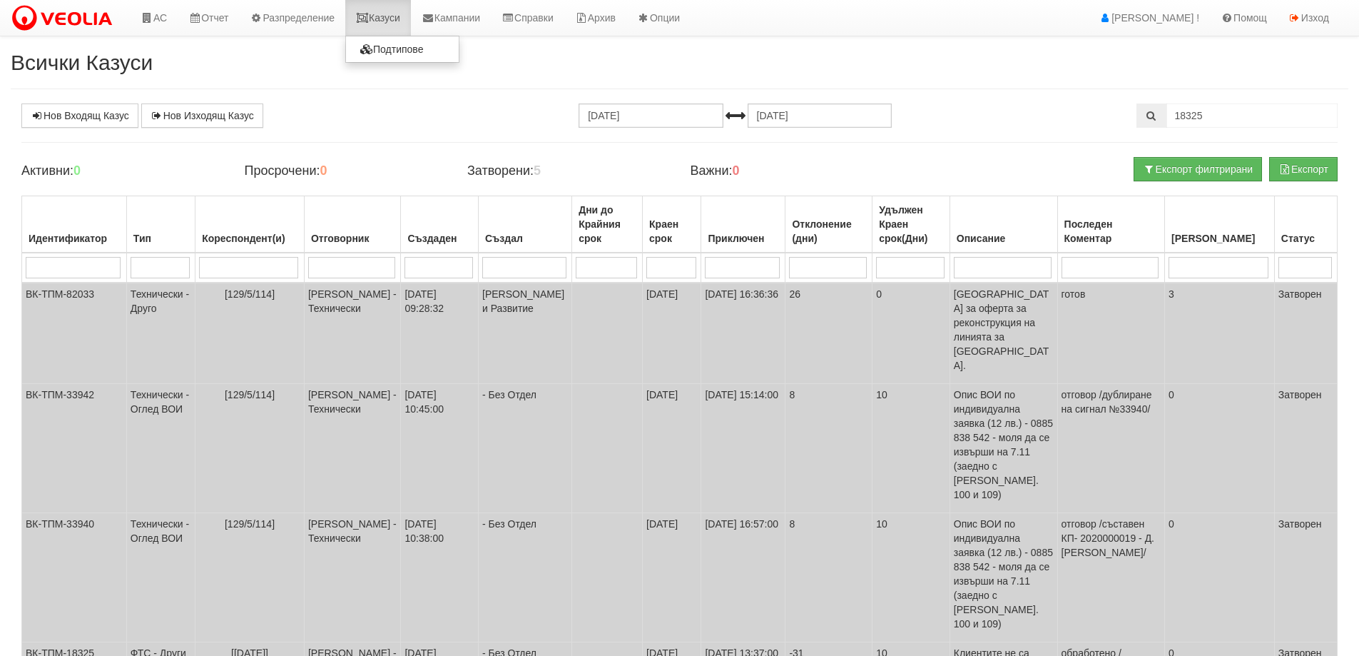
click at [385, 20] on link "Казуси" at bounding box center [378, 18] width 66 height 36
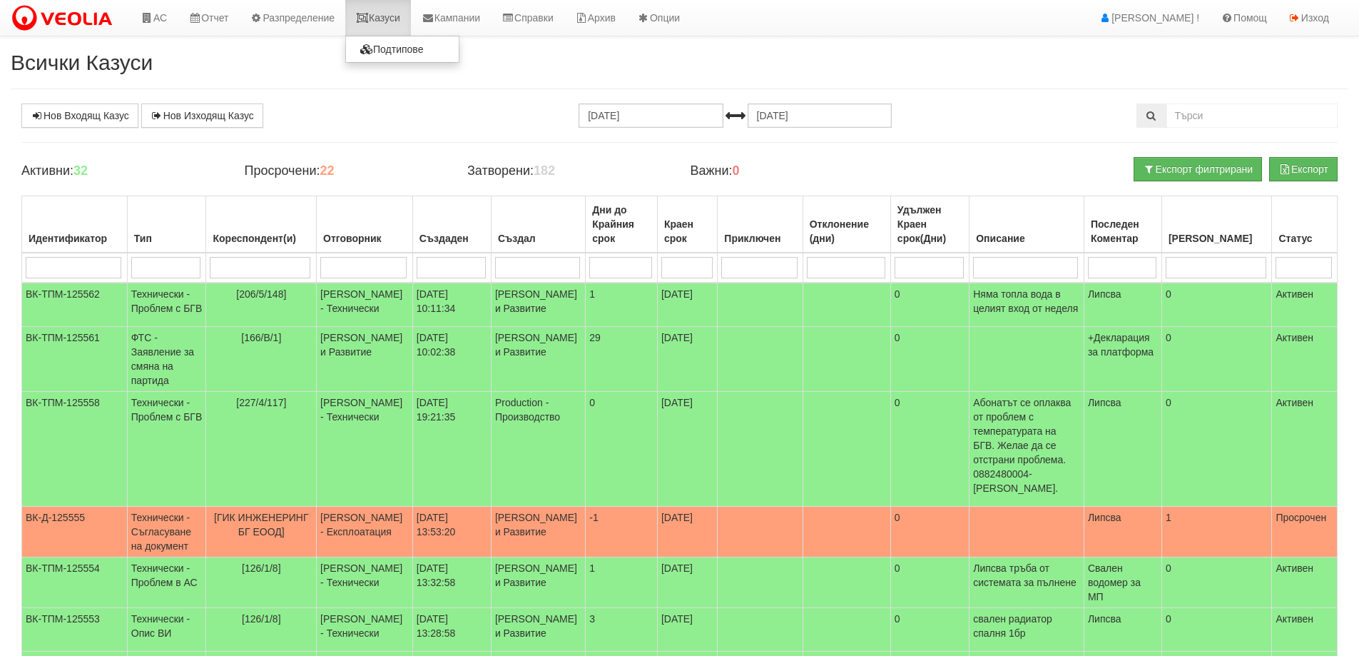
click at [382, 15] on link "Казуси" at bounding box center [378, 18] width 66 height 36
